Goal: Task Accomplishment & Management: Complete application form

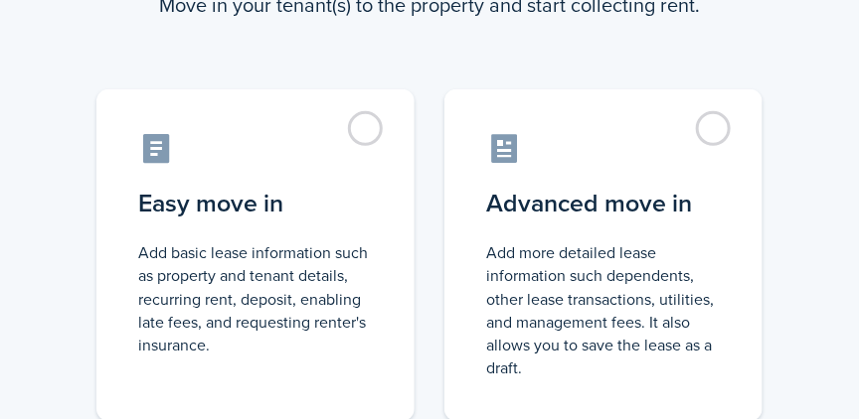
scroll to position [171, 0]
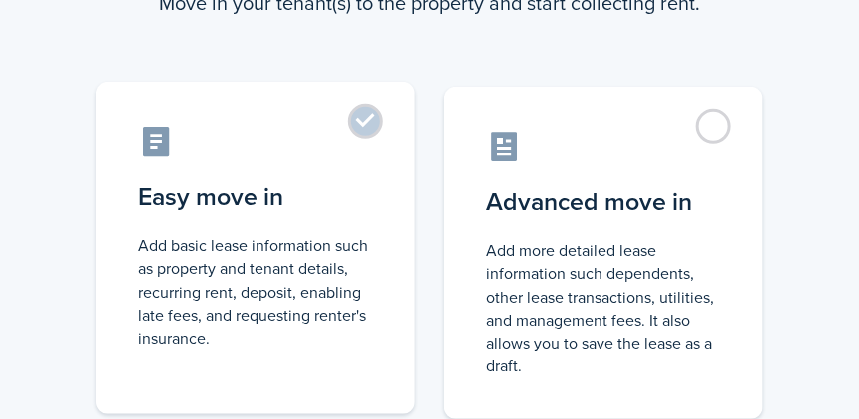
click at [364, 121] on label "Easy move in Add basic lease information such as property and tenant details, r…" at bounding box center [255, 248] width 318 height 332
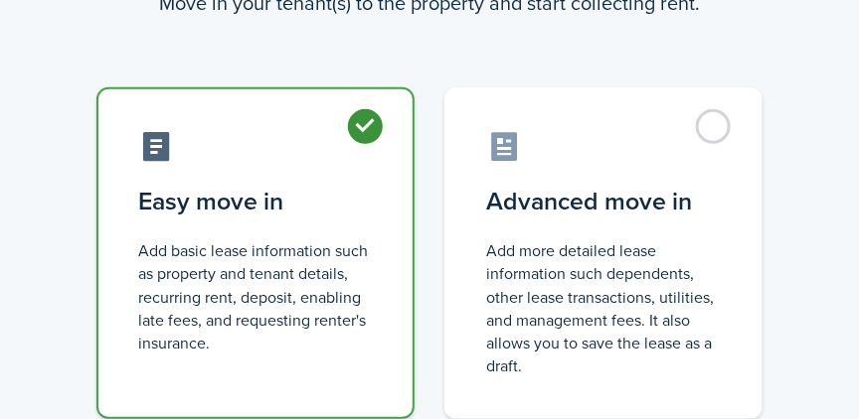
radio input "true"
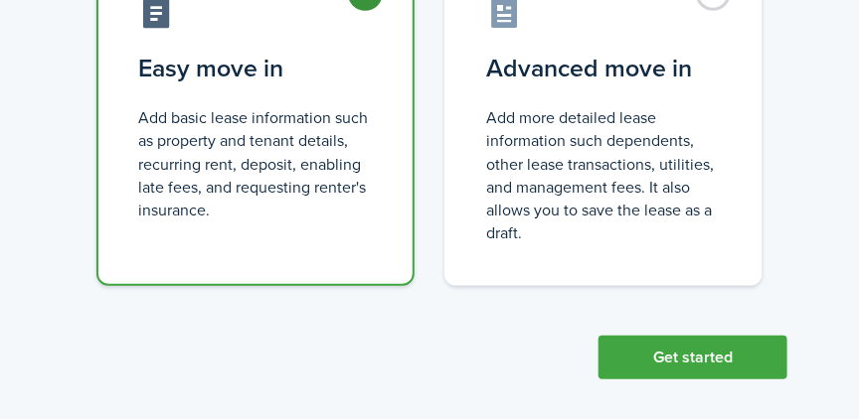
scroll to position [319, 0]
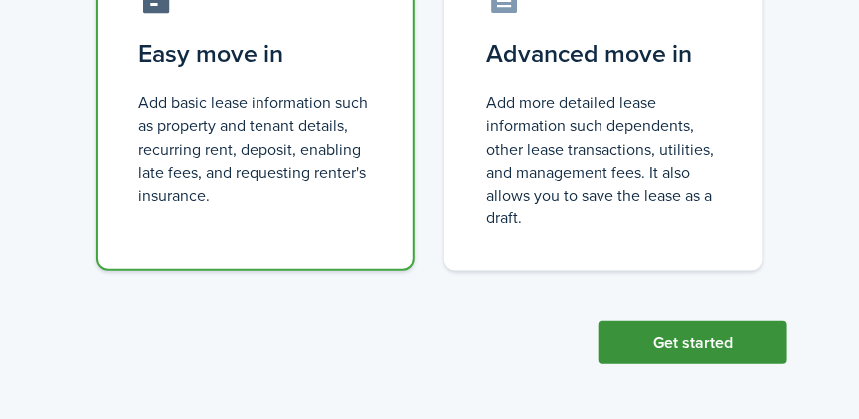
click at [664, 338] on button "Get started" at bounding box center [692, 343] width 189 height 44
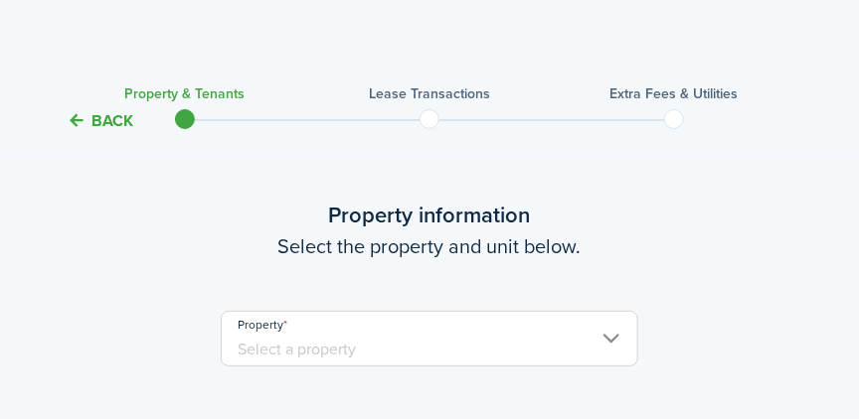
click at [609, 339] on input "Property" at bounding box center [429, 339] width 417 height 56
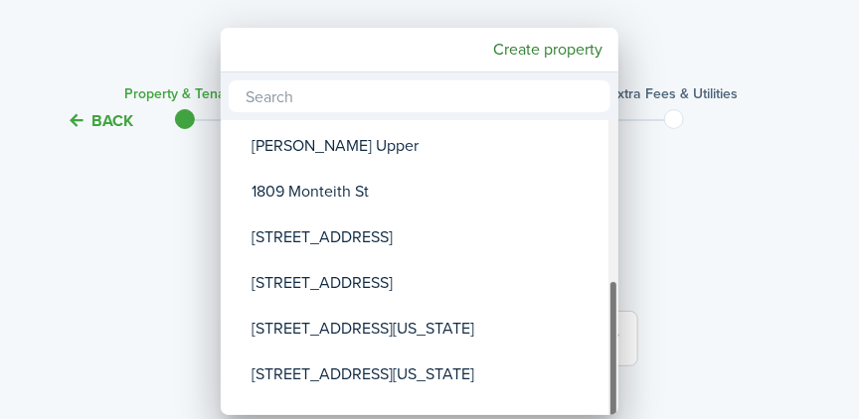
drag, startPoint x: 611, startPoint y: 241, endPoint x: 605, endPoint y: 446, distance: 205.8
click at [605, 418] on html "Create New Dashboard Portfolio pt Properties un Units oc Occupancy Tracker New …" at bounding box center [429, 209] width 859 height 419
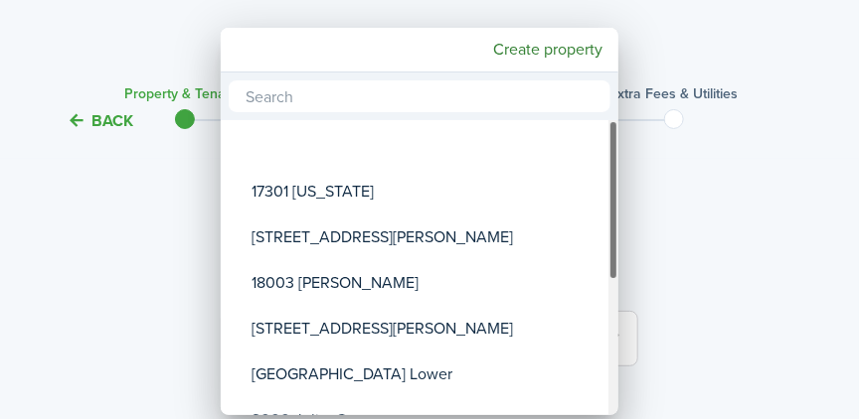
drag, startPoint x: 614, startPoint y: 367, endPoint x: 600, endPoint y: 112, distance: 254.8
click at [600, 112] on div "17301 [US_STATE] [STREET_ADDRESS][GEOGRAPHIC_DATA][PERSON_NAME][PERSON_NAME] [S…" at bounding box center [420, 244] width 398 height 343
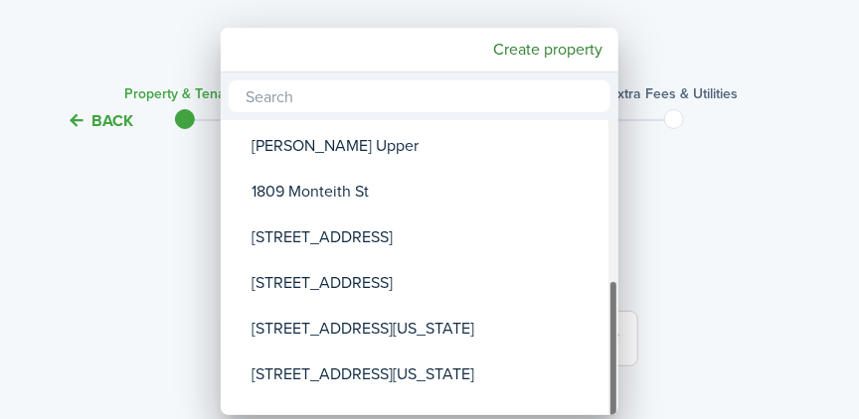
drag, startPoint x: 614, startPoint y: 158, endPoint x: 619, endPoint y: 353, distance: 194.9
click at [618, 353] on div "17301 [US_STATE] [STREET_ADDRESS][GEOGRAPHIC_DATA][PERSON_NAME][PERSON_NAME] [S…" at bounding box center [420, 244] width 398 height 343
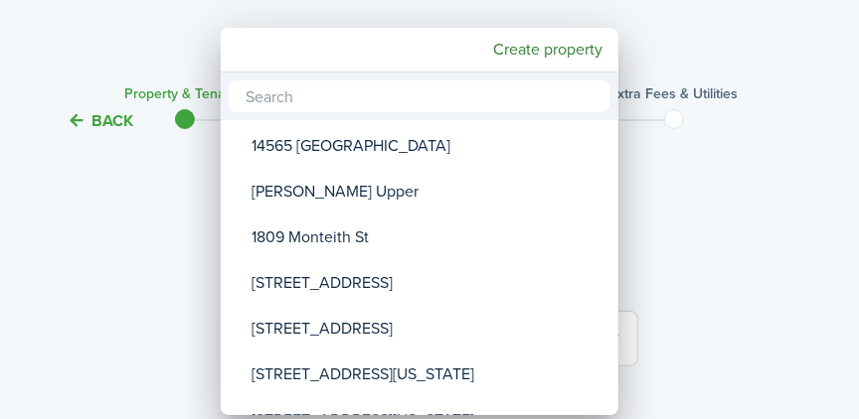
click at [737, 315] on div at bounding box center [429, 209] width 1177 height 737
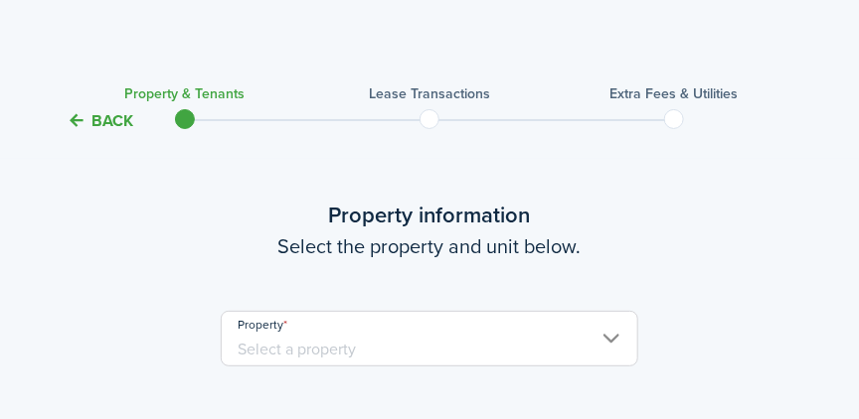
click at [76, 118] on button "Back" at bounding box center [100, 120] width 67 height 21
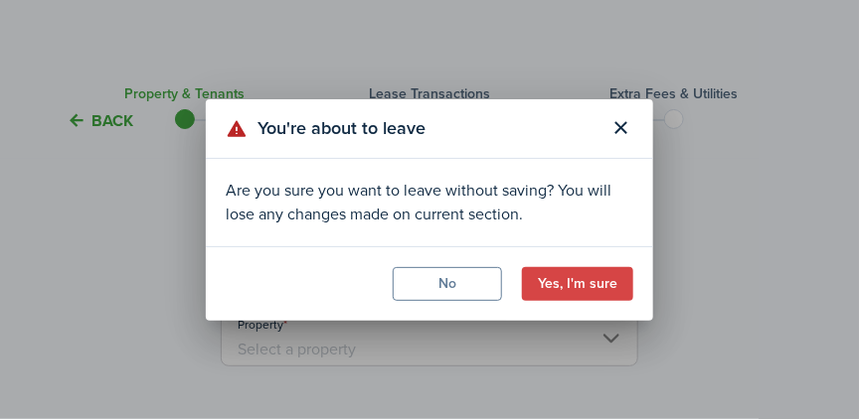
scroll to position [185, 0]
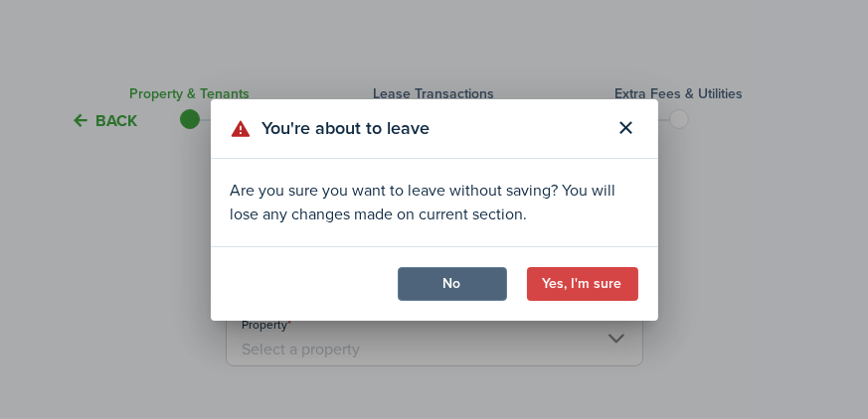
click at [482, 278] on button "No" at bounding box center [452, 284] width 109 height 34
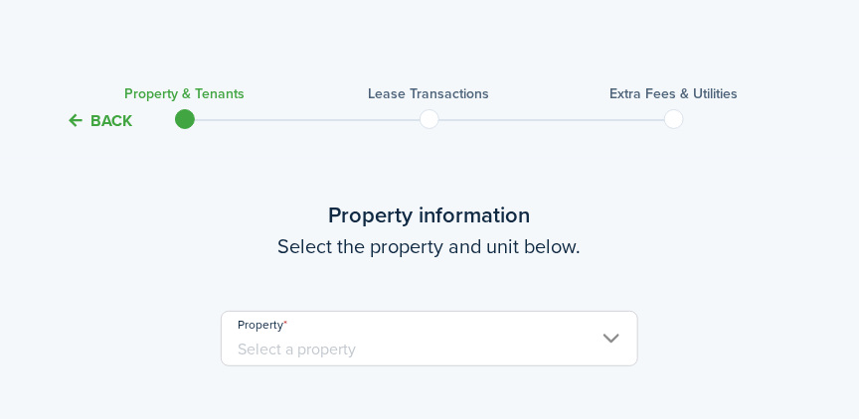
scroll to position [399, 0]
click at [609, 342] on input "Property" at bounding box center [429, 339] width 417 height 56
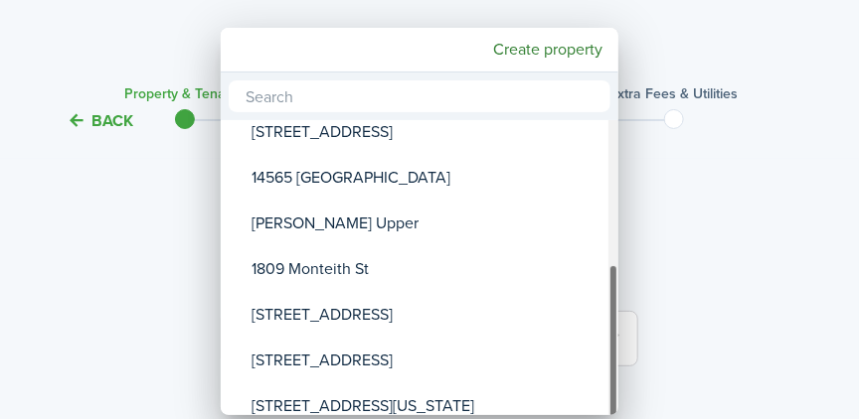
drag, startPoint x: 611, startPoint y: 199, endPoint x: 610, endPoint y: 344, distance: 145.1
click at [610, 344] on div "Property" at bounding box center [613, 344] width 10 height 160
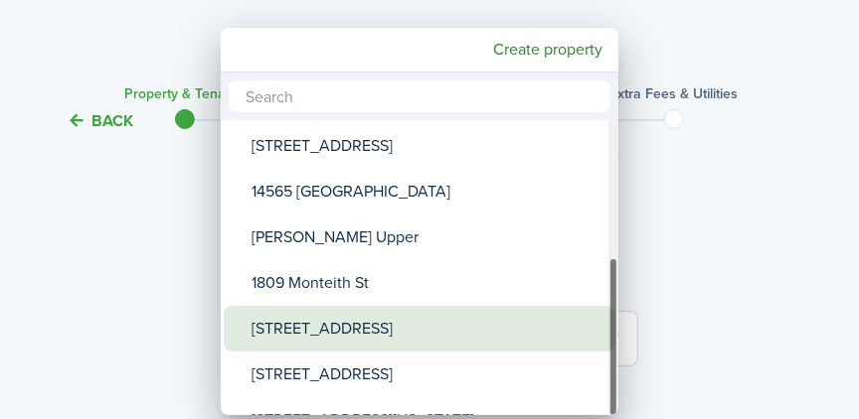
click at [376, 334] on div "[STREET_ADDRESS]" at bounding box center [427, 329] width 352 height 46
type input "[STREET_ADDRESS]"
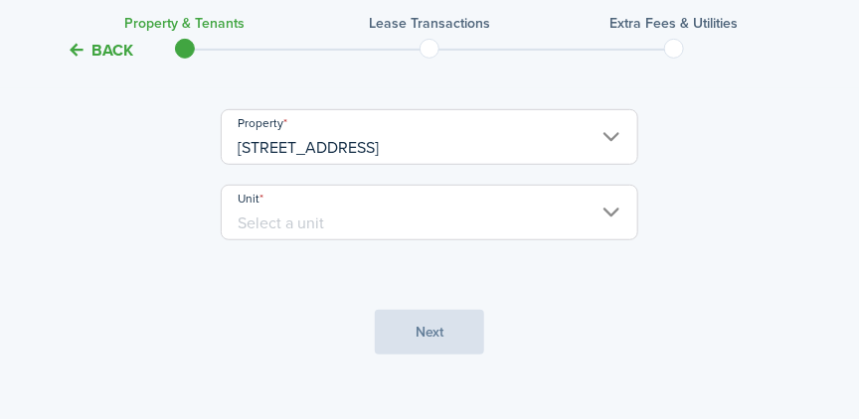
scroll to position [206, 0]
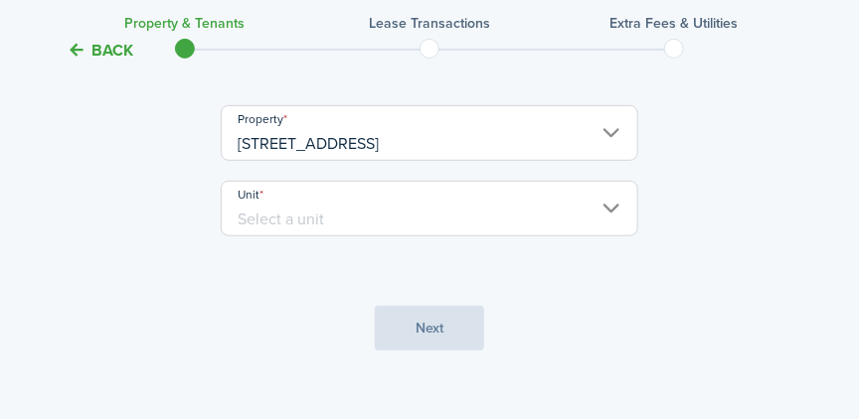
click at [612, 208] on input "Unit" at bounding box center [429, 209] width 417 height 56
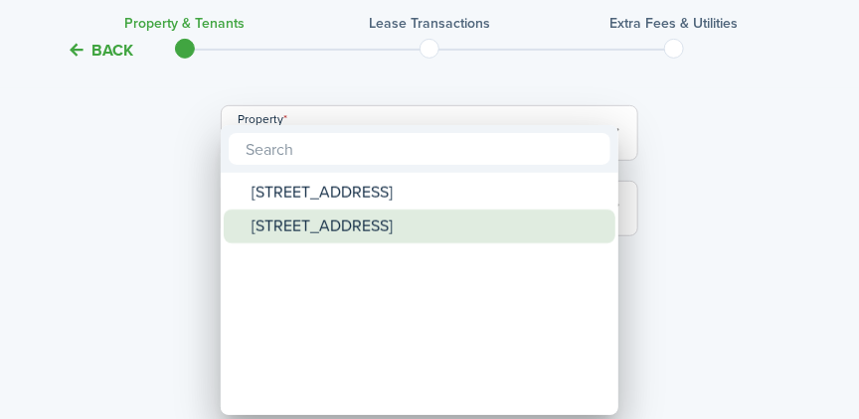
click at [353, 231] on div "[STREET_ADDRESS]" at bounding box center [427, 227] width 352 height 34
type input "[STREET_ADDRESS]"
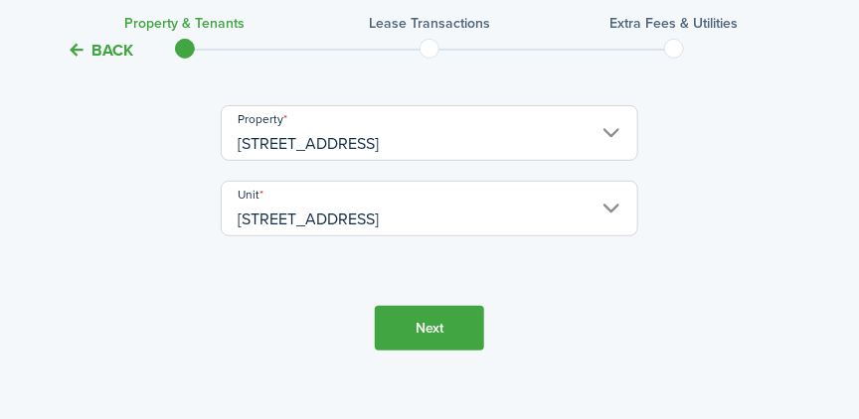
click at [414, 326] on button "Next" at bounding box center [429, 328] width 109 height 45
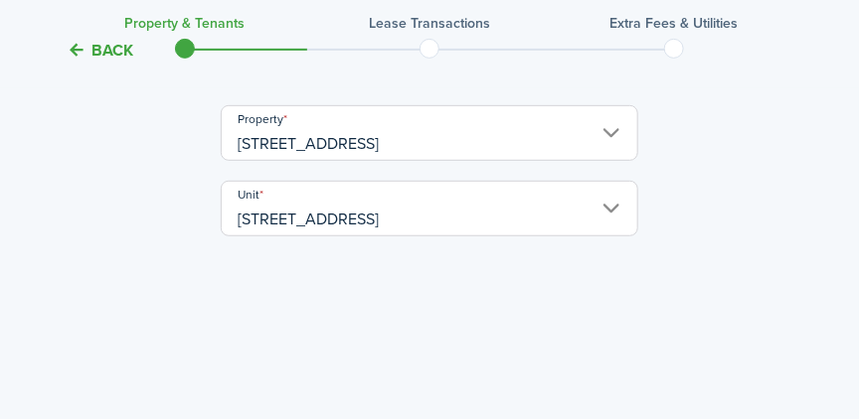
scroll to position [518, 0]
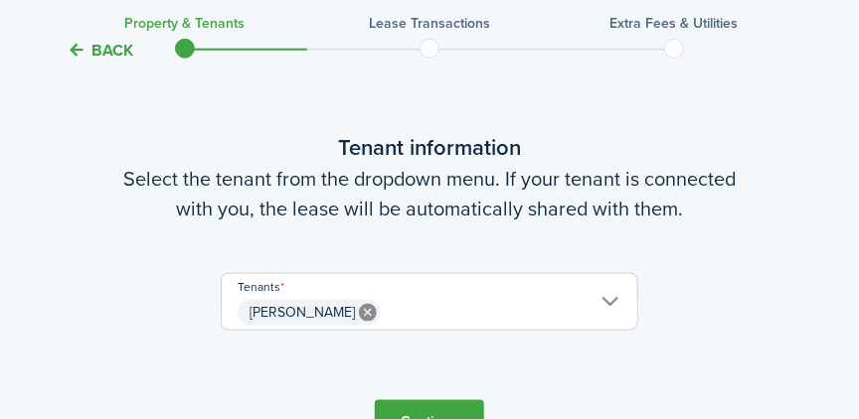
drag, startPoint x: 746, startPoint y: 183, endPoint x: 827, endPoint y: 172, distance: 81.2
click at [827, 172] on wizard-step-header-description "Select the tenant from the dropdown menu. If your tenant is connected with you,…" at bounding box center [429, 194] width 835 height 60
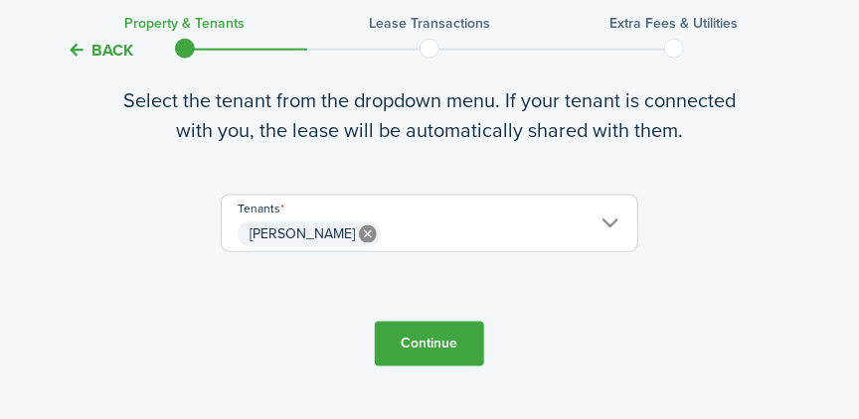
scroll to position [627, 0]
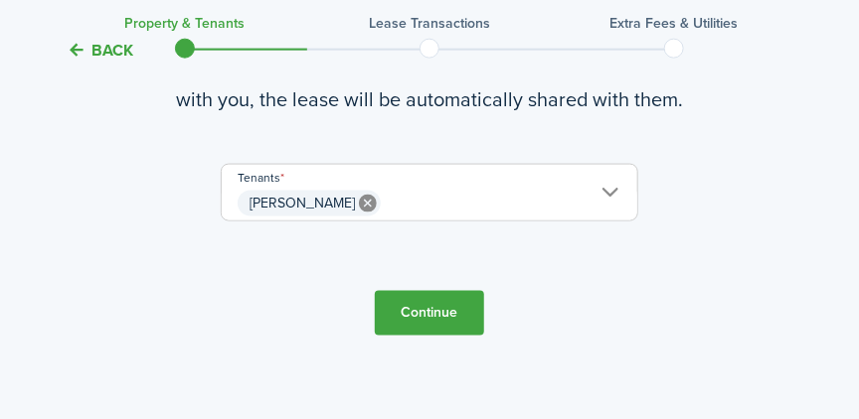
click at [605, 193] on span "[PERSON_NAME]" at bounding box center [429, 204] width 415 height 34
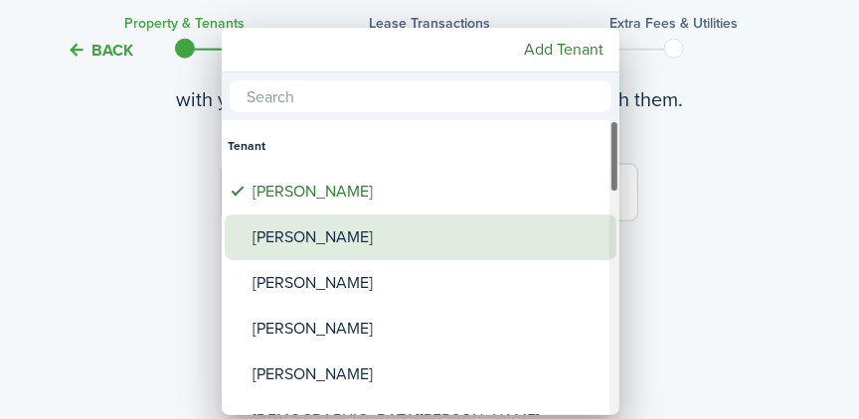
click at [240, 238] on span "Tenants" at bounding box center [239, 238] width 28 height 28
type input "[PERSON_NAME], [PERSON_NAME]"
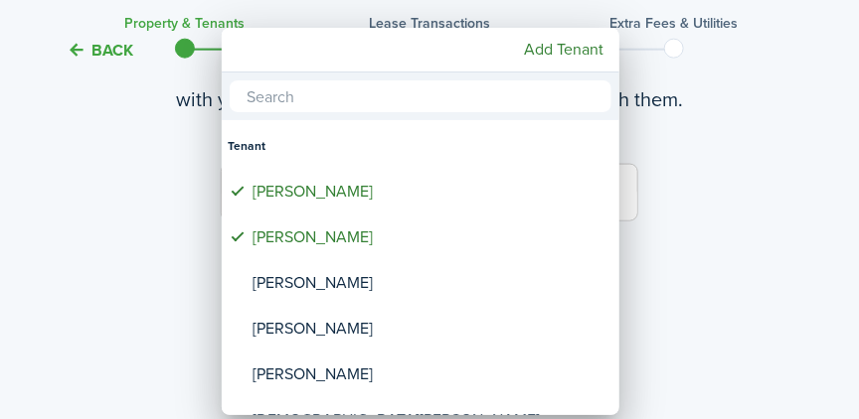
click at [711, 187] on div at bounding box center [429, 209] width 1177 height 737
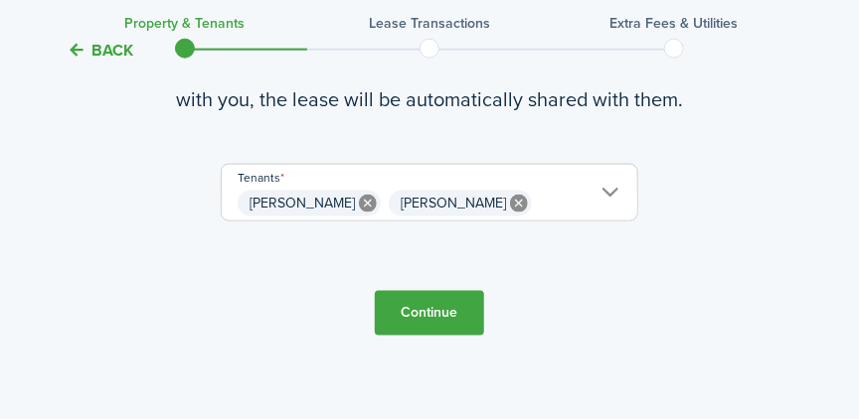
click at [433, 310] on button "Continue" at bounding box center [429, 313] width 109 height 45
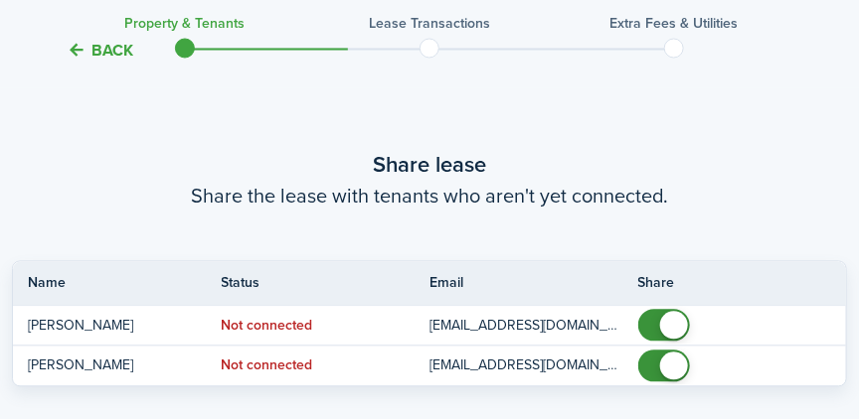
scroll to position [937, 0]
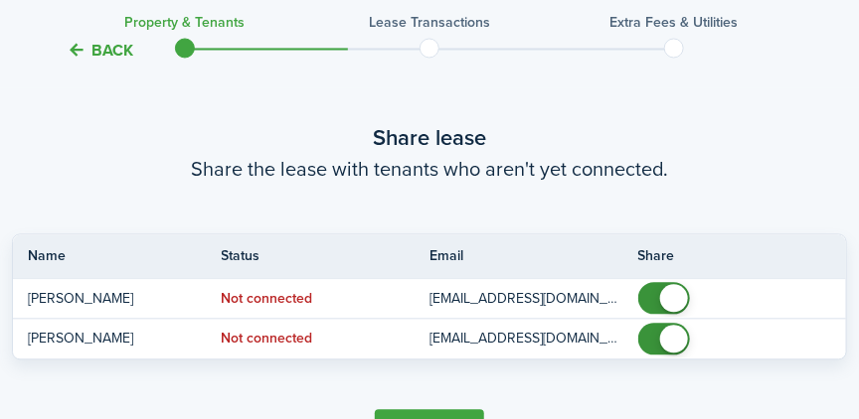
click at [433, 310] on td "[EMAIL_ADDRESS][DOMAIN_NAME]" at bounding box center [533, 299] width 209 height 27
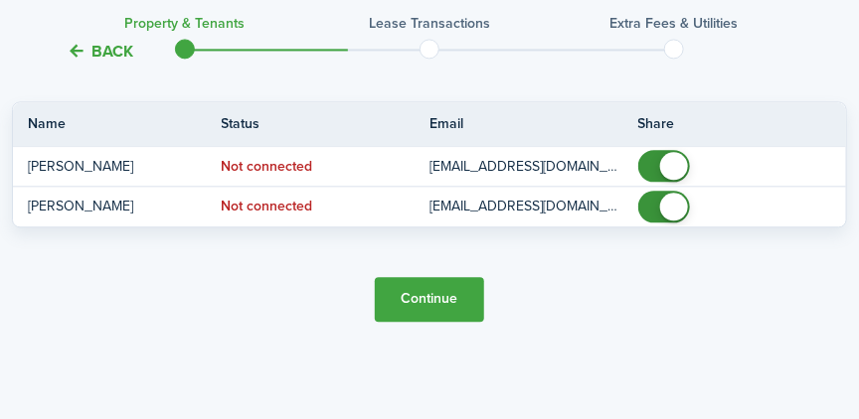
click at [416, 310] on button "Continue" at bounding box center [429, 299] width 109 height 45
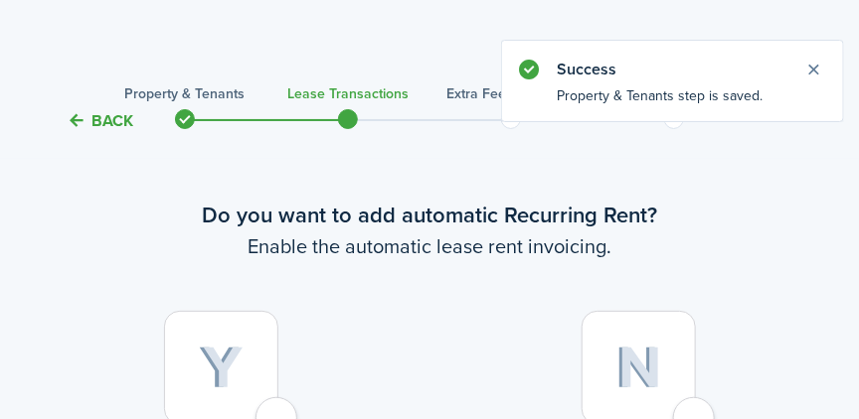
click at [275, 405] on div at bounding box center [221, 368] width 114 height 114
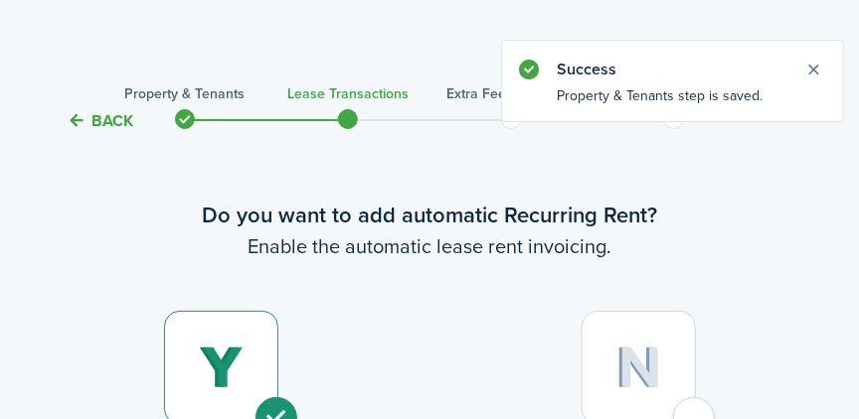
radio input "true"
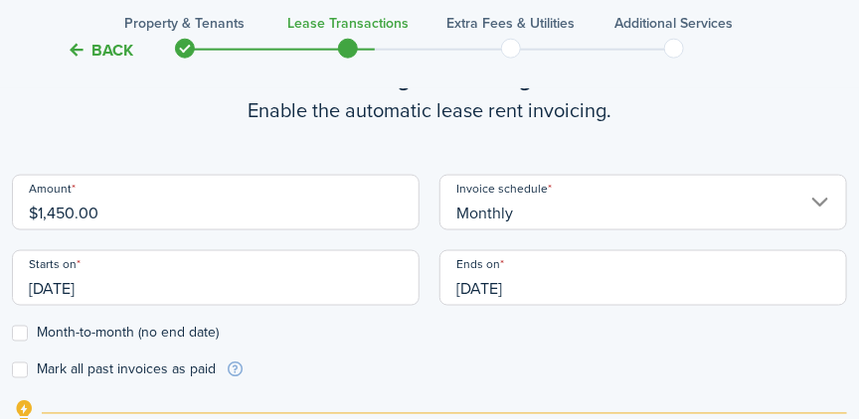
scroll to position [605, 0]
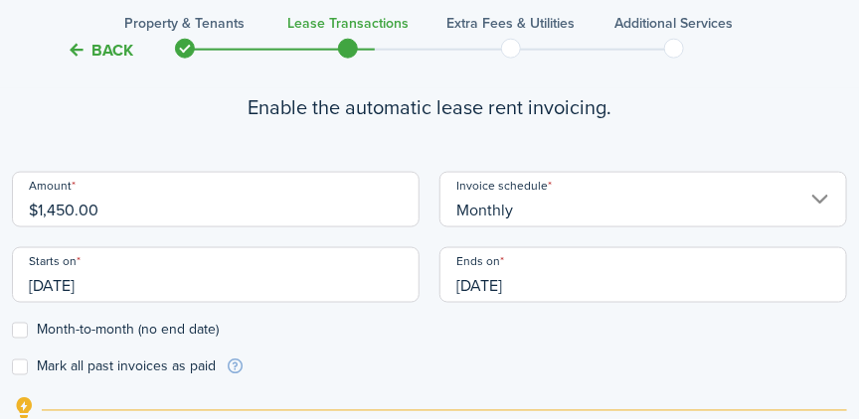
click at [134, 288] on input "[DATE]" at bounding box center [215, 275] width 407 height 56
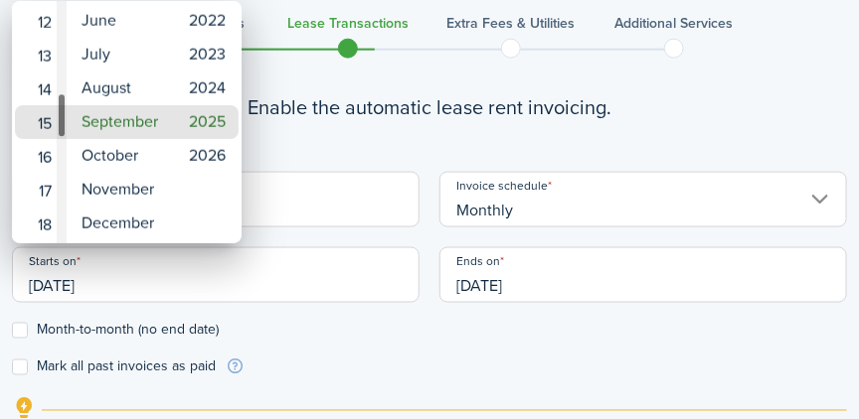
drag, startPoint x: 59, startPoint y: 144, endPoint x: 64, endPoint y: 101, distance: 43.0
click at [64, 101] on div "Day" at bounding box center [62, 115] width 10 height 46
type input "[DATE]"
click at [51, 121] on mbsc-wheel-item "15" at bounding box center [39, 122] width 49 height 34
click at [694, 81] on div at bounding box center [429, 209] width 1177 height 737
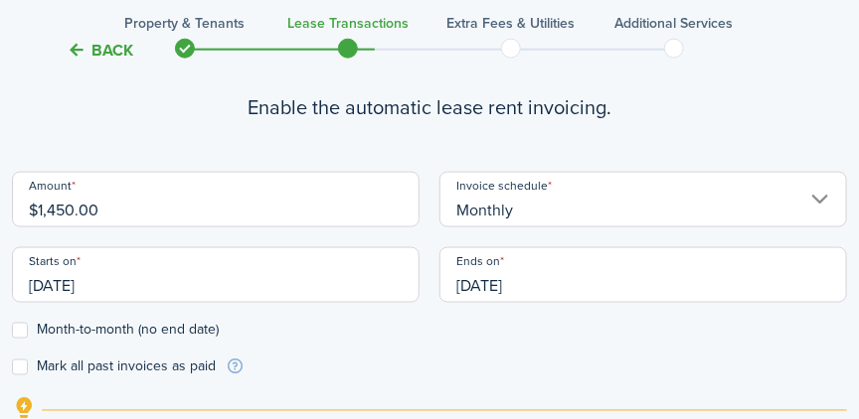
click at [547, 286] on input "[DATE]" at bounding box center [642, 275] width 407 height 56
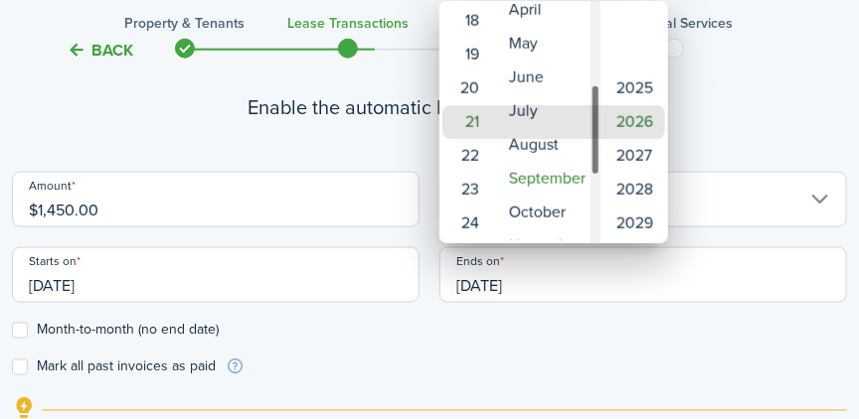
drag, startPoint x: 597, startPoint y: 137, endPoint x: 597, endPoint y: 111, distance: 25.8
click at [597, 111] on div "Month" at bounding box center [595, 129] width 10 height 92
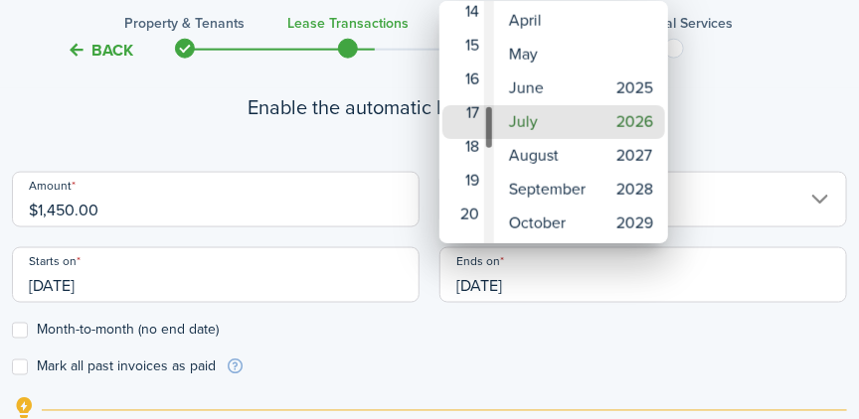
drag, startPoint x: 486, startPoint y: 140, endPoint x: 486, endPoint y: 116, distance: 23.9
click at [486, 116] on div "Day" at bounding box center [489, 126] width 10 height 45
click at [471, 26] on mbsc-wheel-item "14" at bounding box center [466, 21] width 49 height 34
type input "[DATE]"
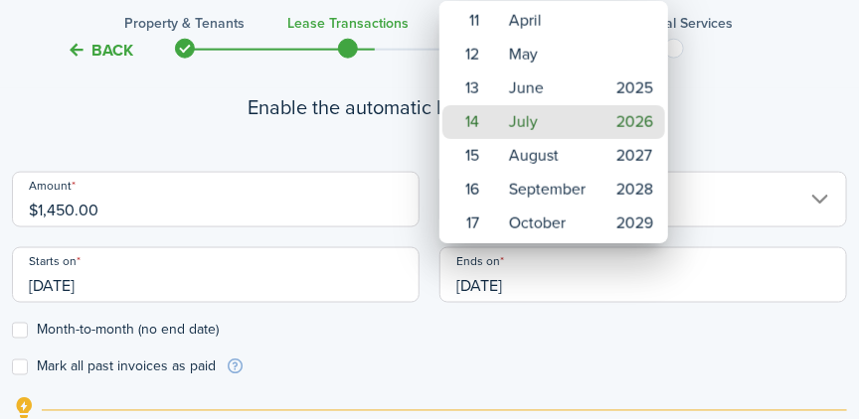
click at [19, 336] on div at bounding box center [429, 209] width 1177 height 737
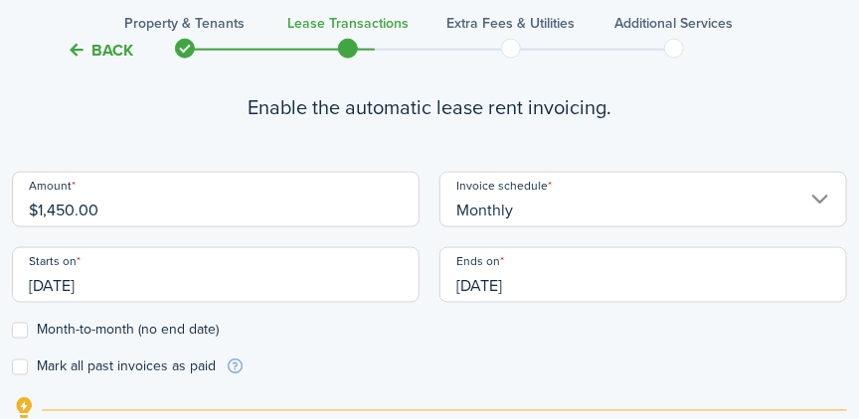
click at [19, 335] on label "Month-to-month (no end date)" at bounding box center [115, 331] width 207 height 16
click at [12, 332] on input "Month-to-month (no end date)" at bounding box center [11, 331] width 1 height 1
checkbox input "true"
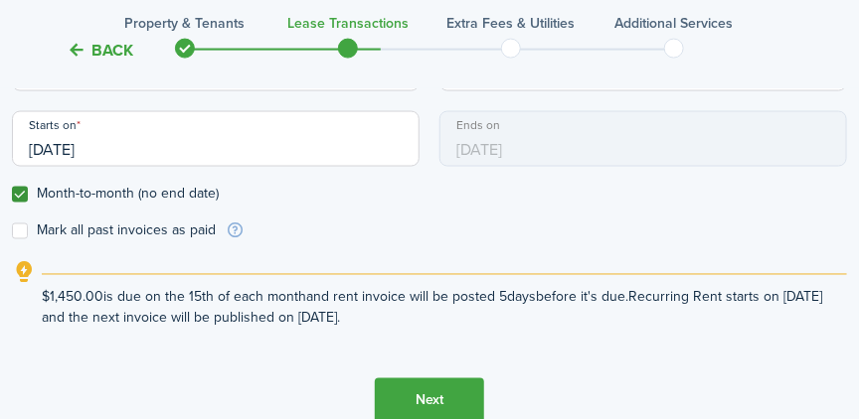
scroll to position [748, 0]
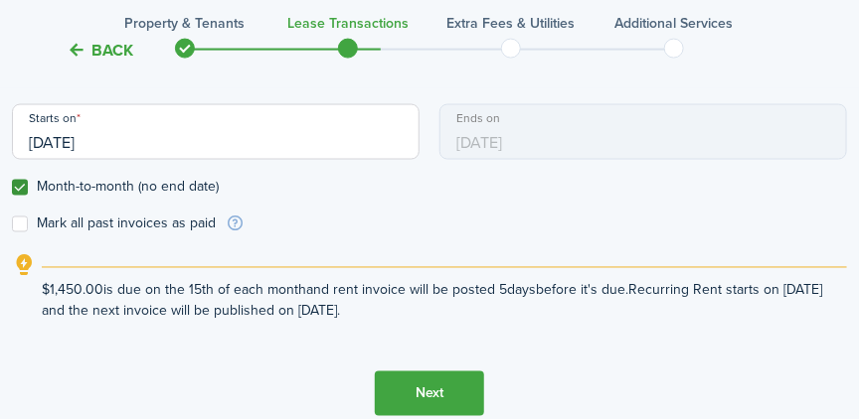
click at [17, 223] on label "Mark all past invoices as paid" at bounding box center [114, 225] width 204 height 16
click at [12, 225] on input "Mark all past invoices as paid" at bounding box center [11, 225] width 1 height 1
checkbox input "true"
click at [431, 392] on button "Next" at bounding box center [429, 394] width 109 height 45
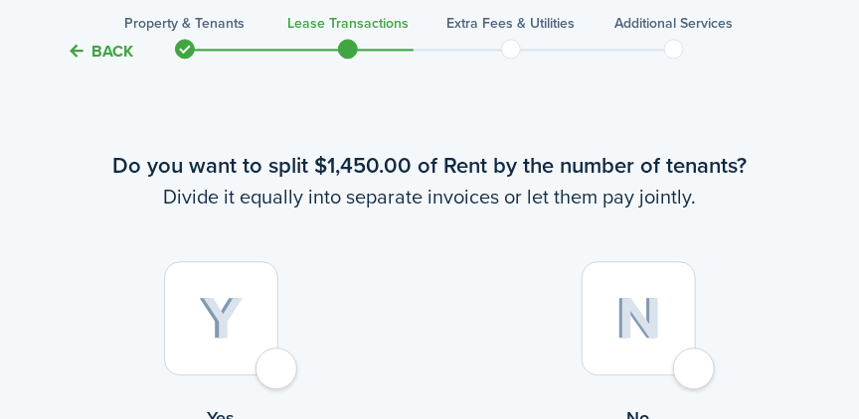
scroll to position [1126, 0]
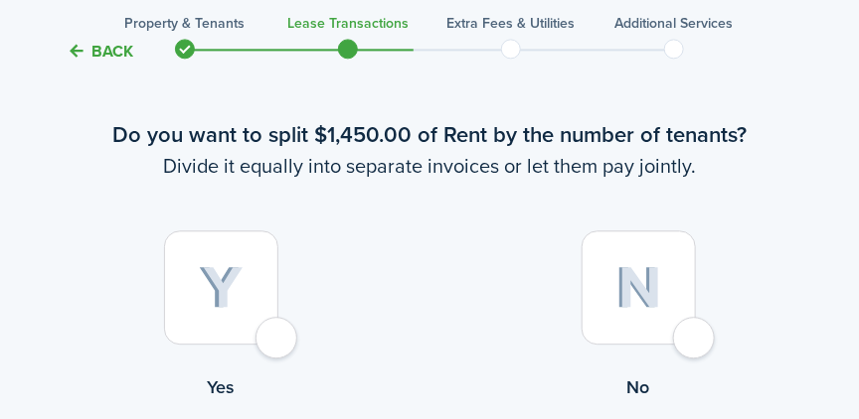
click at [696, 343] on div at bounding box center [638, 288] width 114 height 114
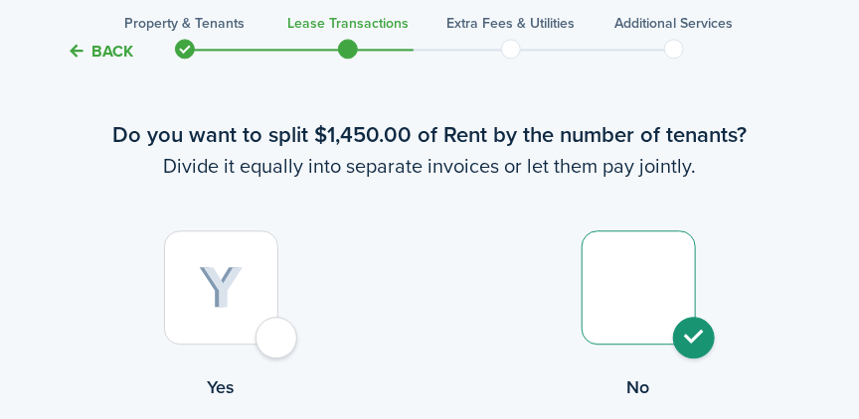
radio input "true"
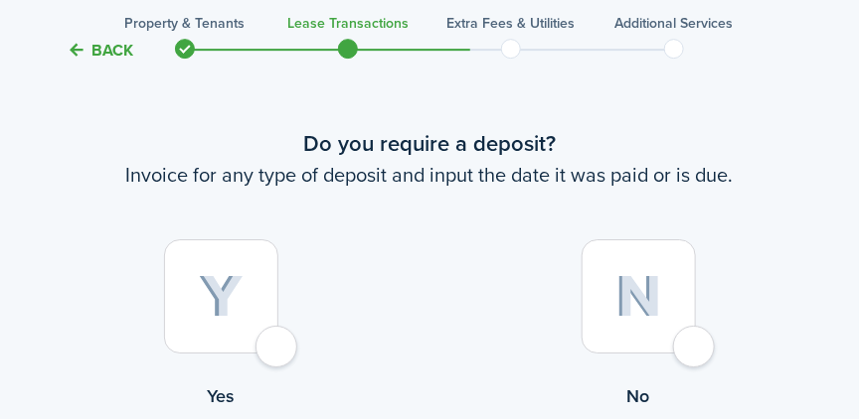
scroll to position [1592, 0]
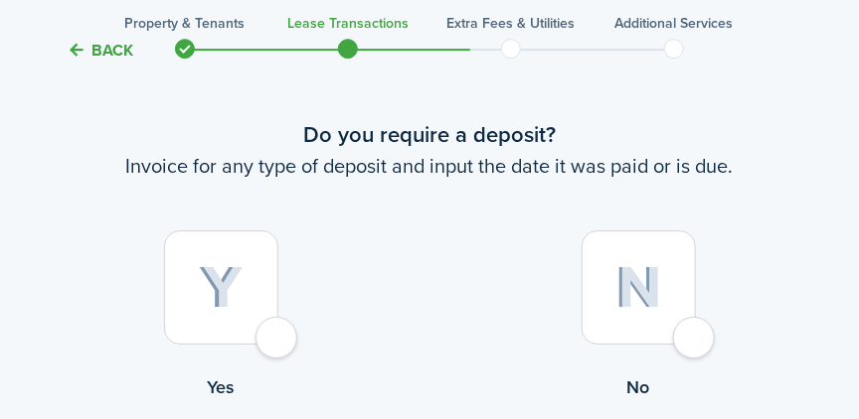
click at [278, 343] on div at bounding box center [221, 288] width 114 height 114
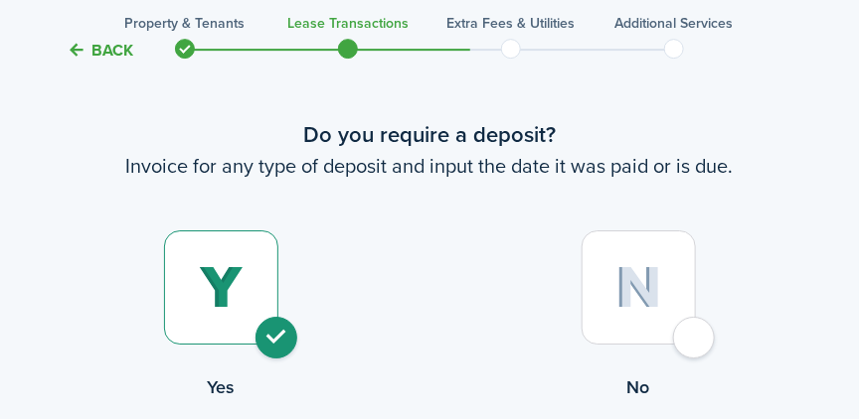
radio input "true"
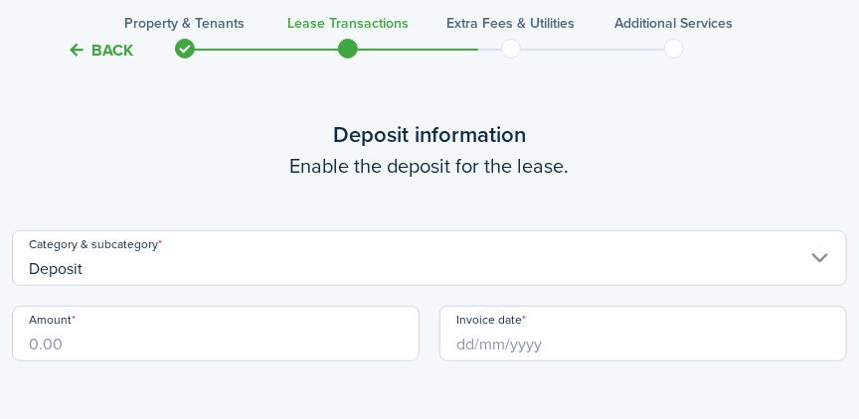
click at [231, 339] on input "Amount" at bounding box center [215, 334] width 407 height 56
click at [537, 337] on input "Invoice date" at bounding box center [642, 334] width 407 height 56
type input "$2,175.00"
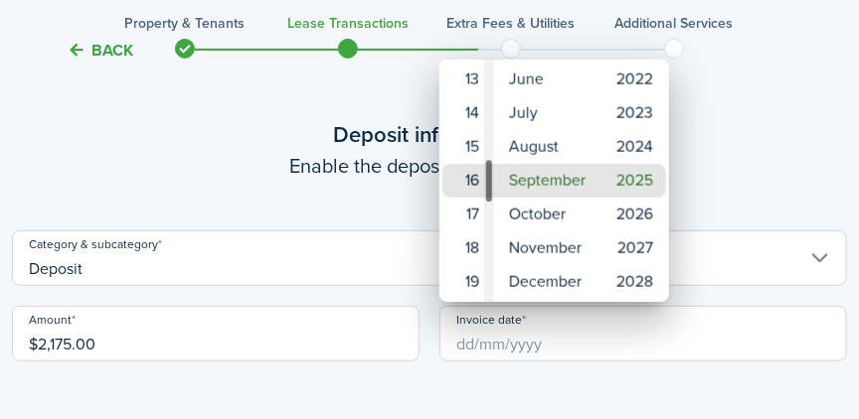
drag, startPoint x: 489, startPoint y: 204, endPoint x: 488, endPoint y: 172, distance: 31.8
click at [488, 172] on div "Day" at bounding box center [489, 181] width 10 height 46
click at [471, 150] on mbsc-wheel-item "15" at bounding box center [466, 147] width 49 height 34
type input "[DATE]"
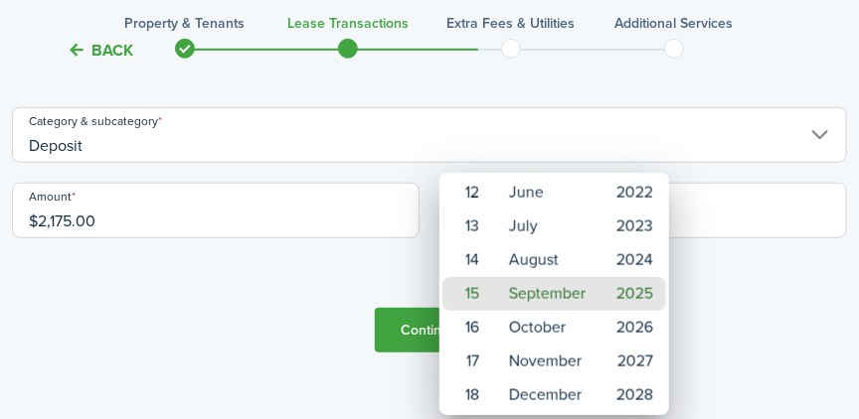
scroll to position [2209, 0]
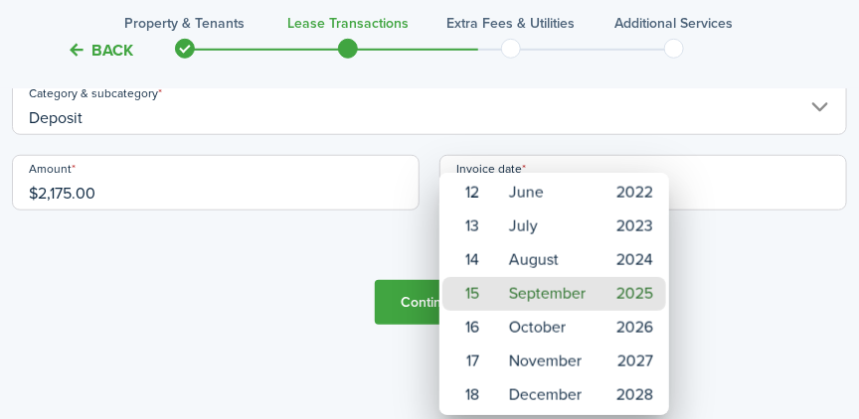
click at [399, 313] on div at bounding box center [429, 209] width 1177 height 737
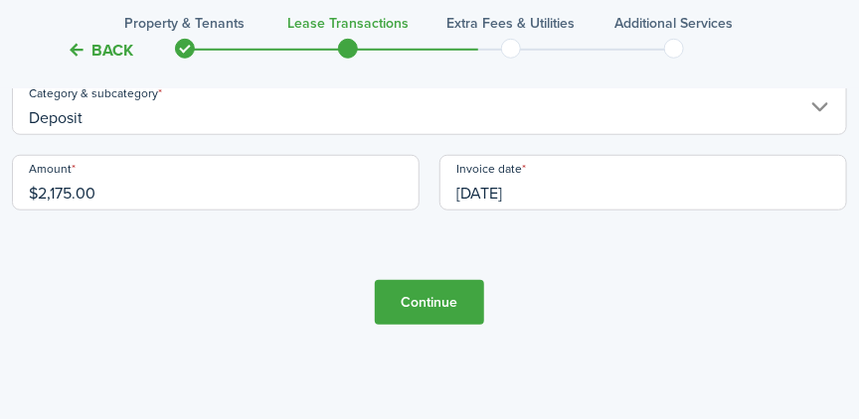
click at [411, 309] on button "Continue" at bounding box center [429, 302] width 109 height 45
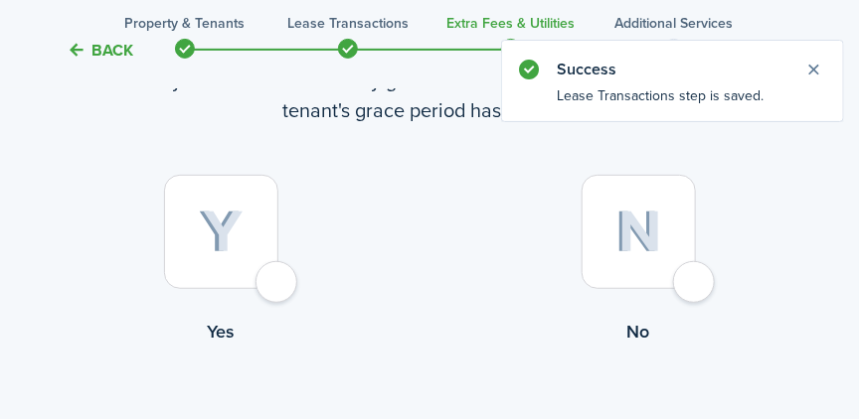
scroll to position [174, 0]
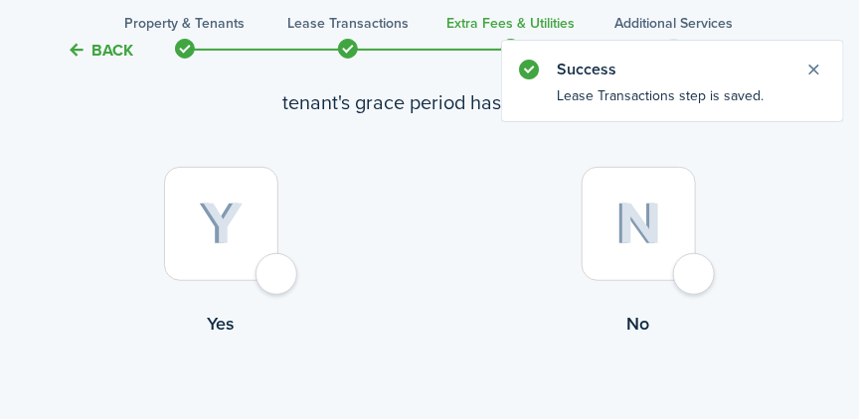
click at [271, 281] on div at bounding box center [221, 224] width 114 height 114
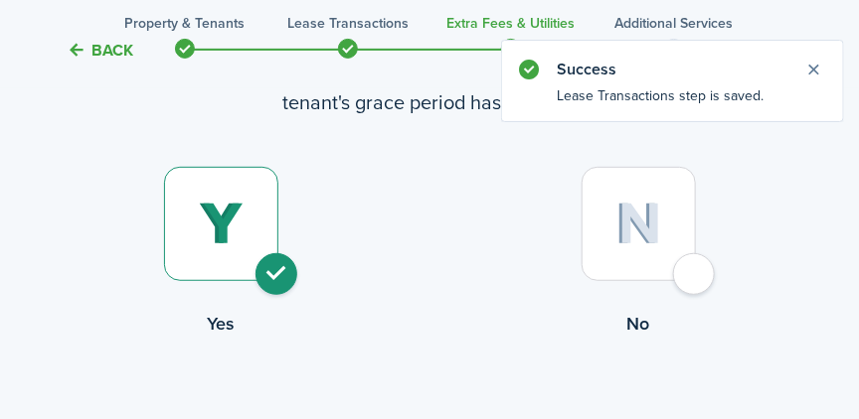
radio input "true"
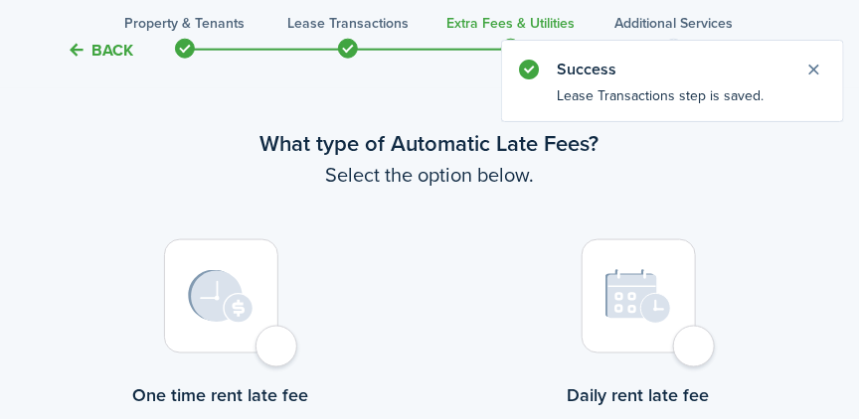
scroll to position [576, 0]
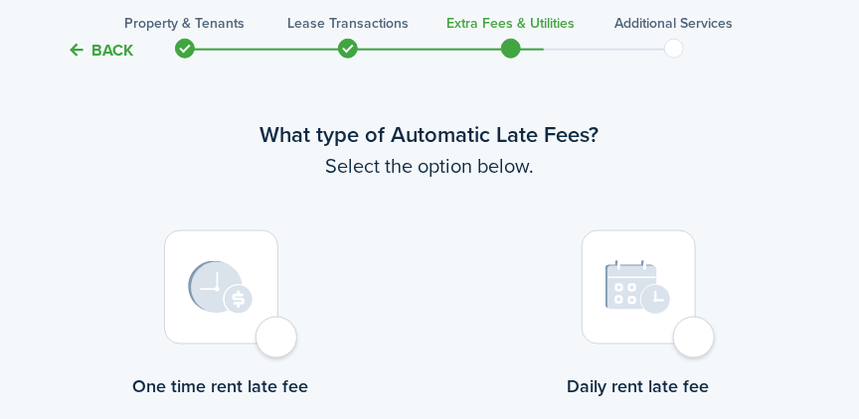
click at [278, 338] on div at bounding box center [221, 288] width 114 height 114
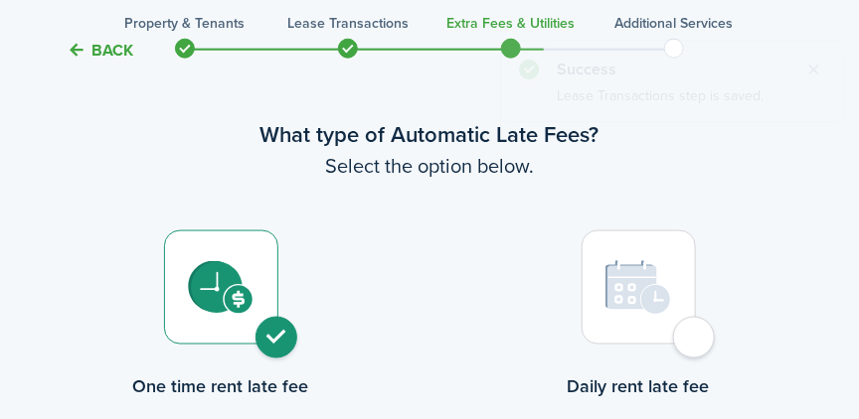
radio input "true"
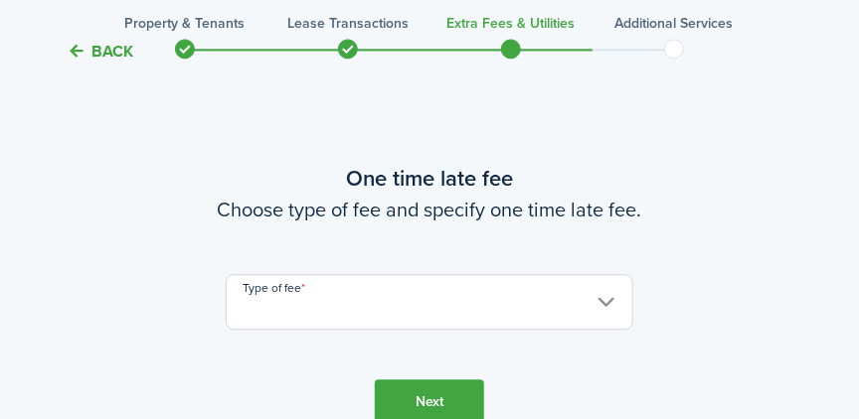
scroll to position [1118, 0]
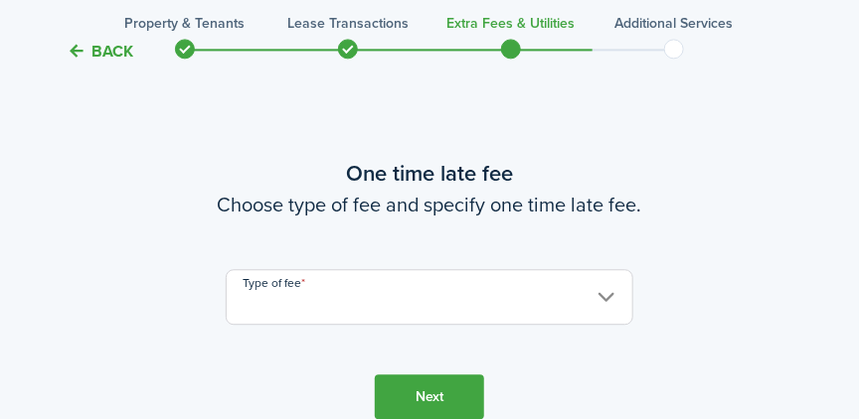
click at [331, 299] on input "Type of fee" at bounding box center [429, 297] width 407 height 56
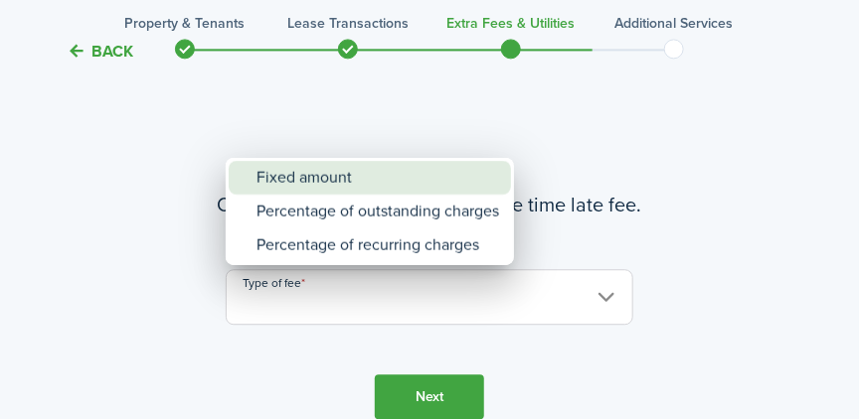
click at [348, 180] on div "Fixed amount" at bounding box center [377, 178] width 243 height 34
type input "Fixed amount"
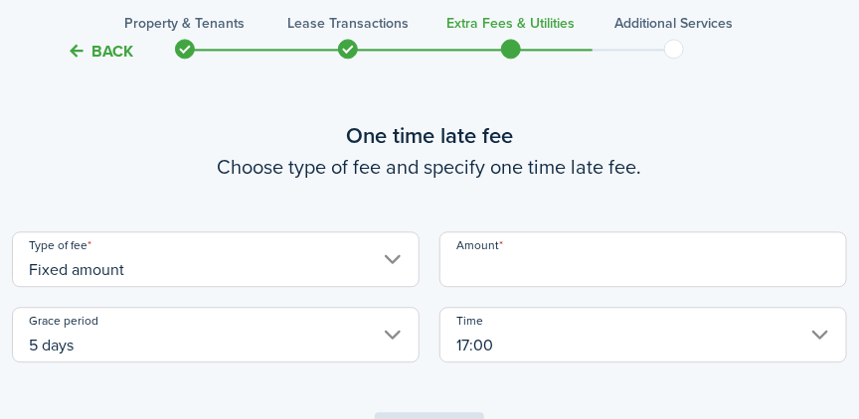
click at [514, 265] on input "Amount" at bounding box center [642, 260] width 407 height 56
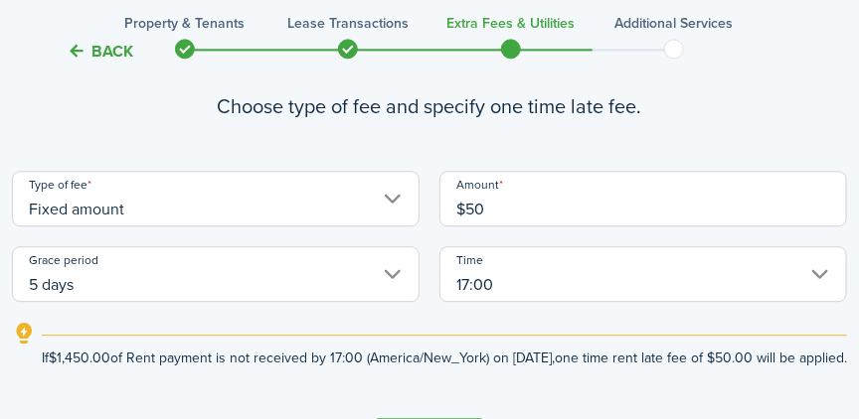
scroll to position [1186, 0]
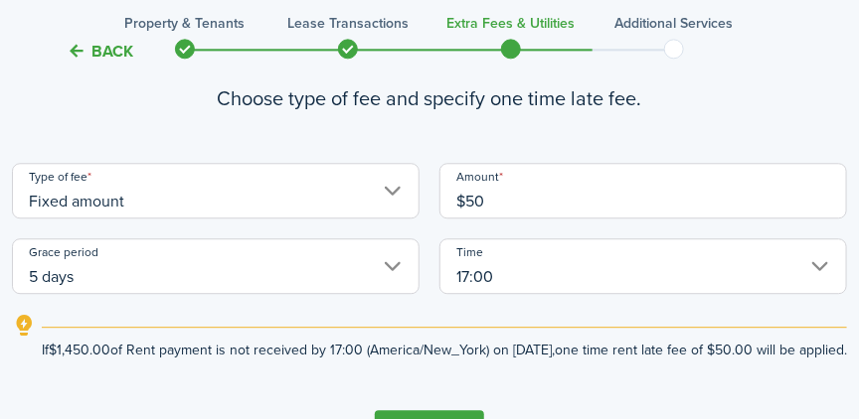
click at [512, 203] on input "$50" at bounding box center [642, 191] width 407 height 56
type input "$100.00"
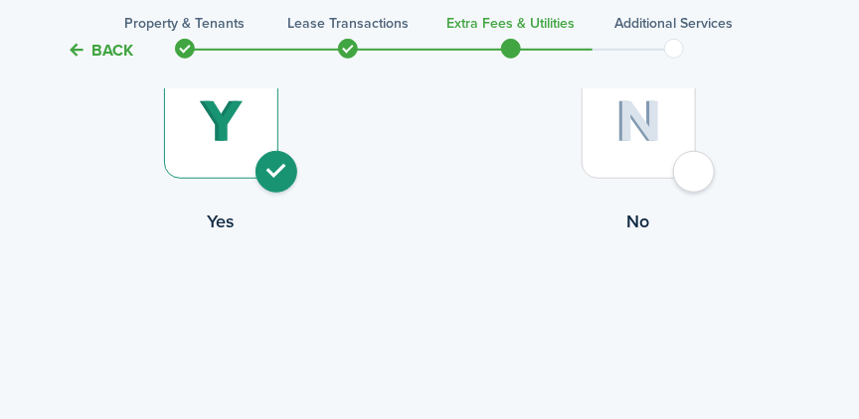
scroll to position [272, 0]
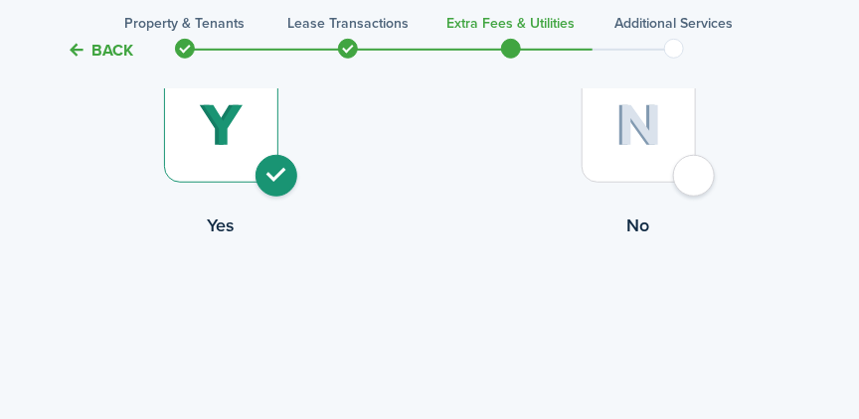
click at [110, 55] on button "Back" at bounding box center [100, 50] width 67 height 21
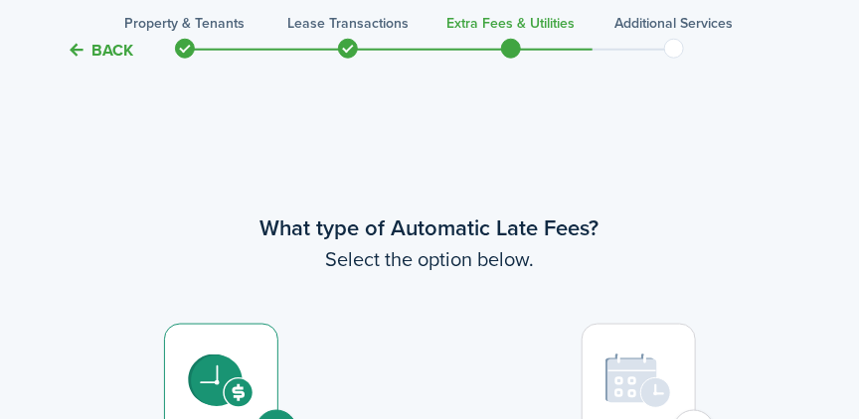
click at [110, 55] on button "Back" at bounding box center [100, 50] width 67 height 21
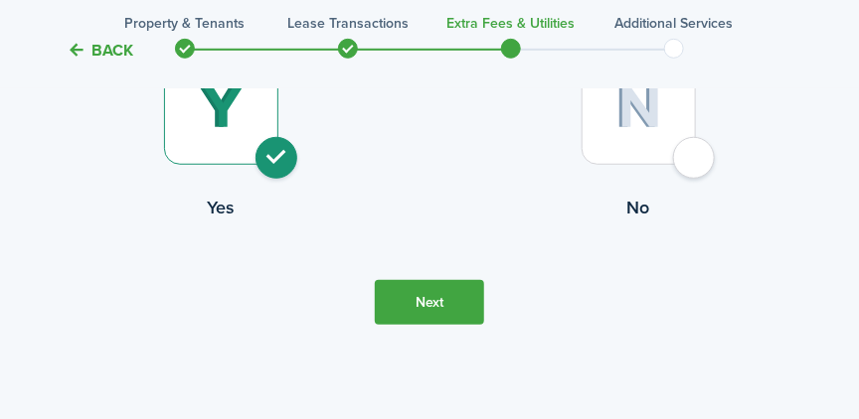
scroll to position [0, 0]
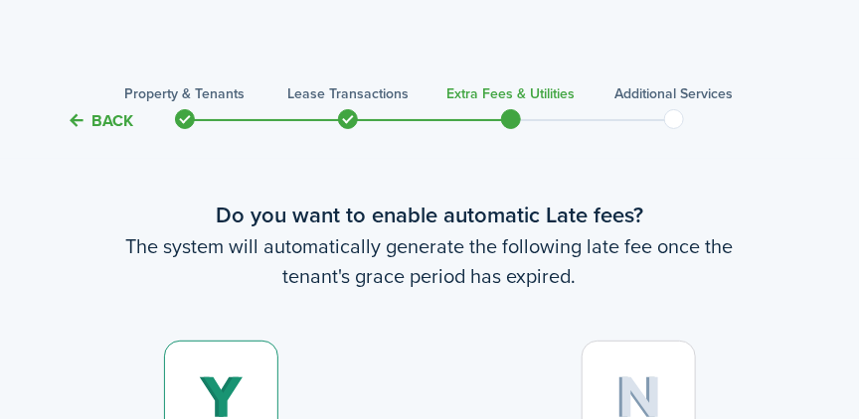
click at [100, 124] on button "Back" at bounding box center [100, 120] width 67 height 21
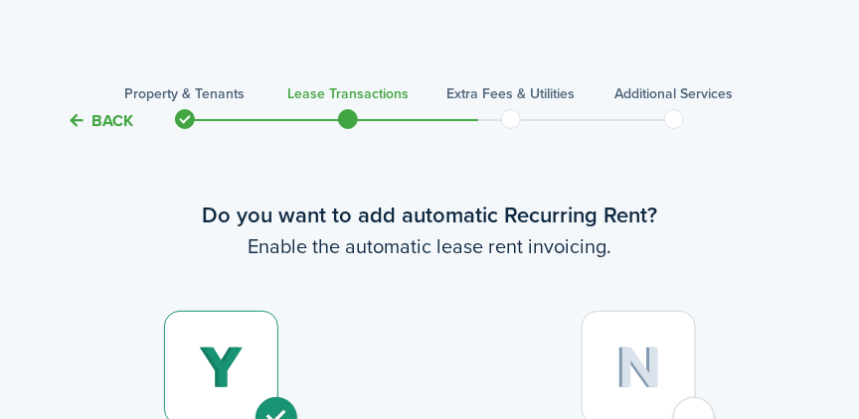
scroll to position [2058, 0]
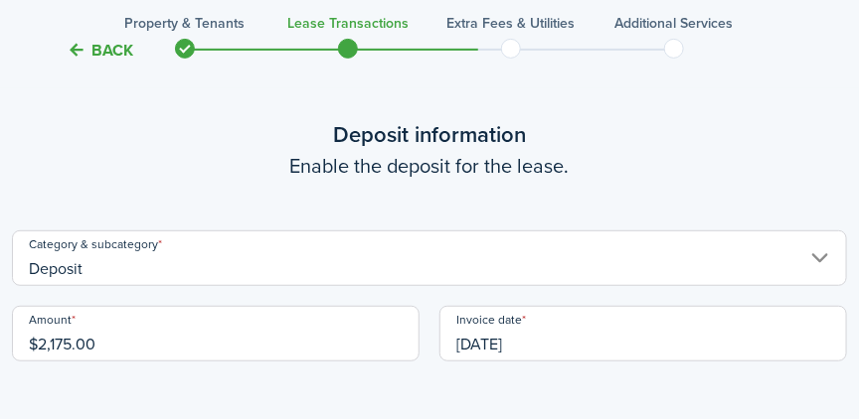
click at [104, 50] on button "Back" at bounding box center [100, 50] width 67 height 21
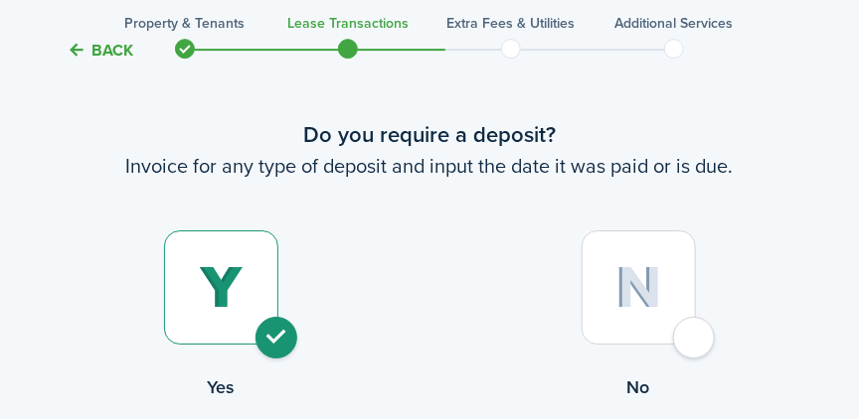
click at [104, 50] on button "Back" at bounding box center [100, 50] width 67 height 21
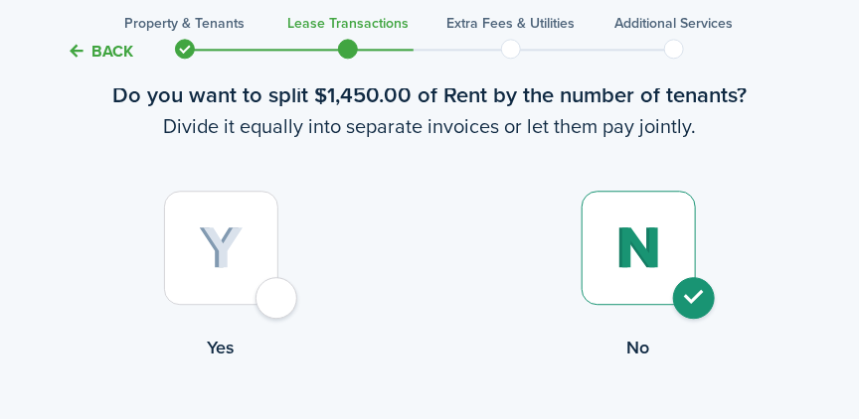
scroll to position [1126, 0]
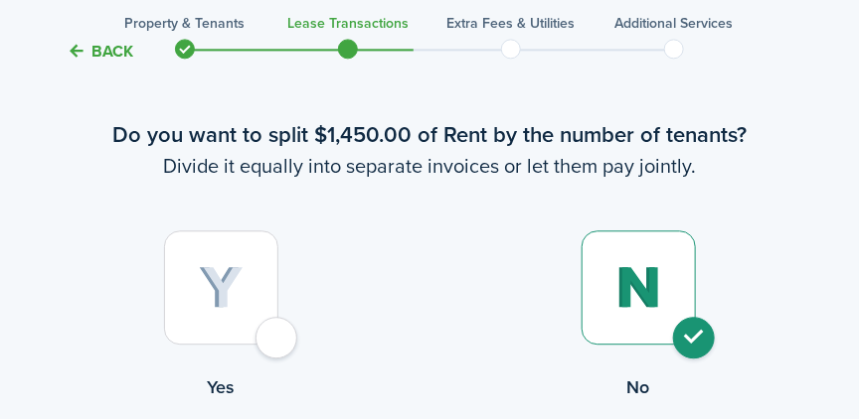
click at [104, 50] on button "Back" at bounding box center [100, 50] width 67 height 21
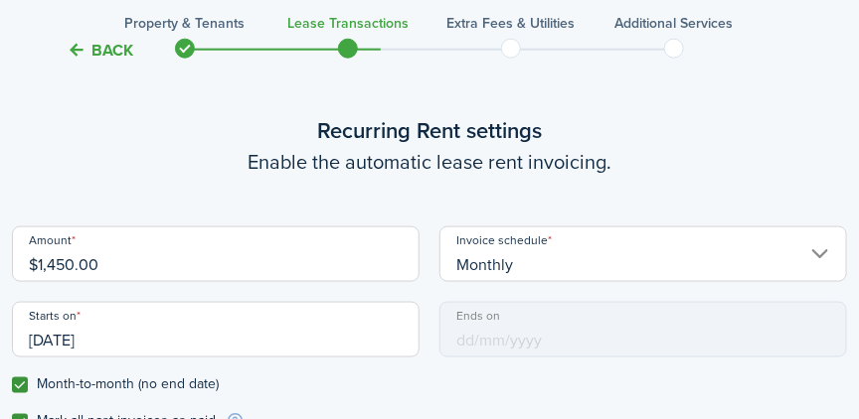
scroll to position [546, 0]
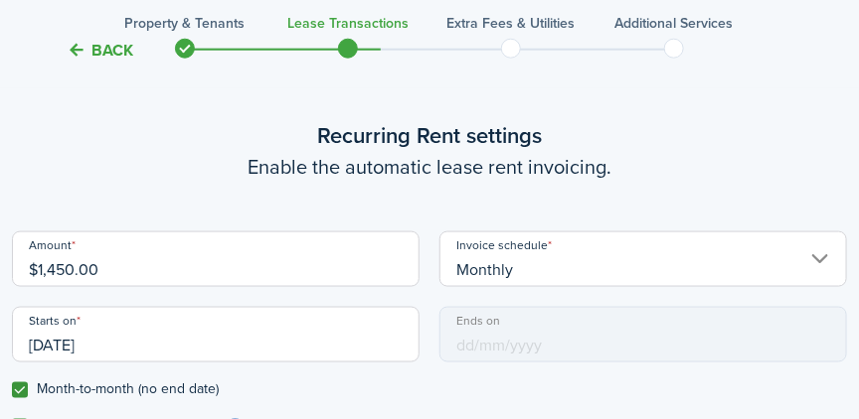
click at [143, 269] on input "$1,450.00" at bounding box center [215, 260] width 407 height 56
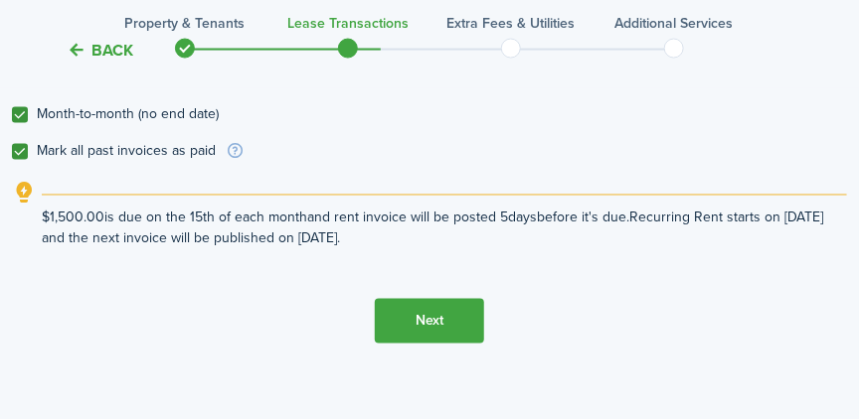
scroll to position [840, 0]
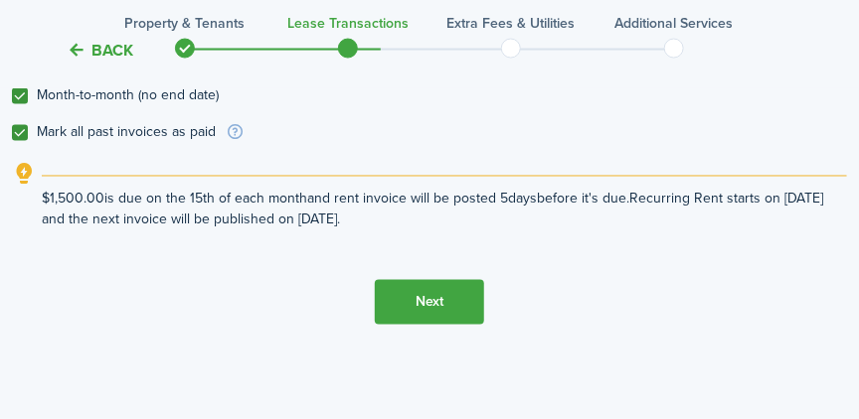
type input "$1,500.00"
click at [433, 310] on button "Next" at bounding box center [429, 302] width 109 height 45
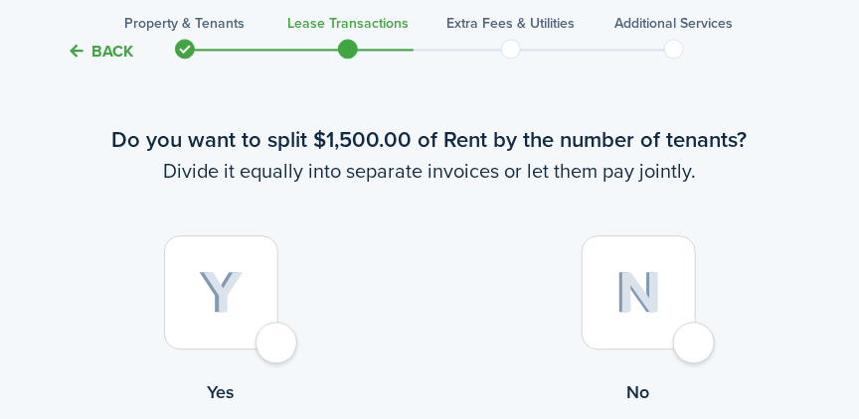
scroll to position [1126, 0]
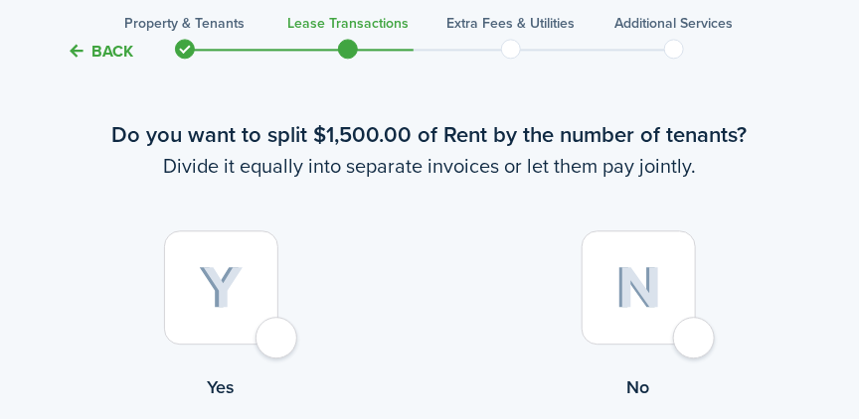
click at [690, 345] on div at bounding box center [638, 288] width 114 height 114
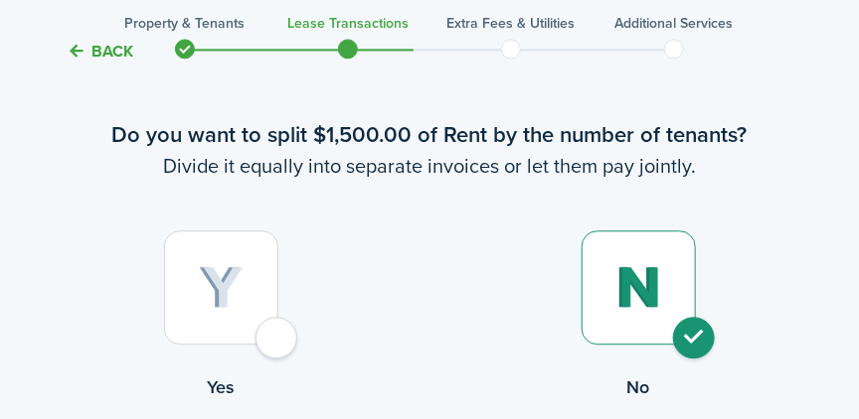
radio input "true"
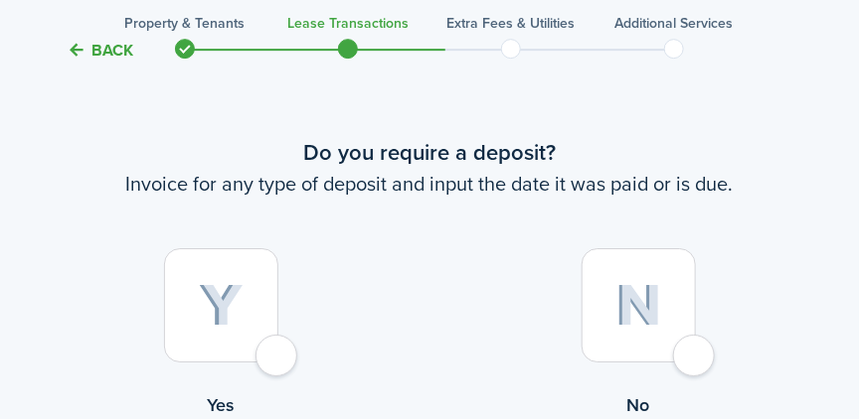
scroll to position [1592, 0]
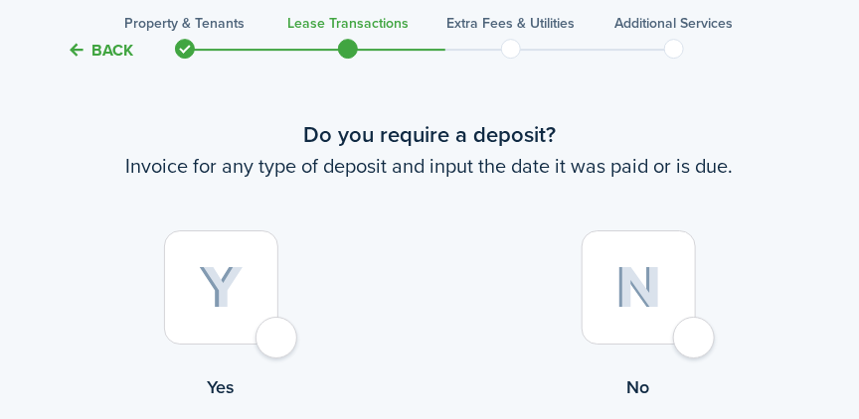
click at [278, 342] on div at bounding box center [221, 288] width 114 height 114
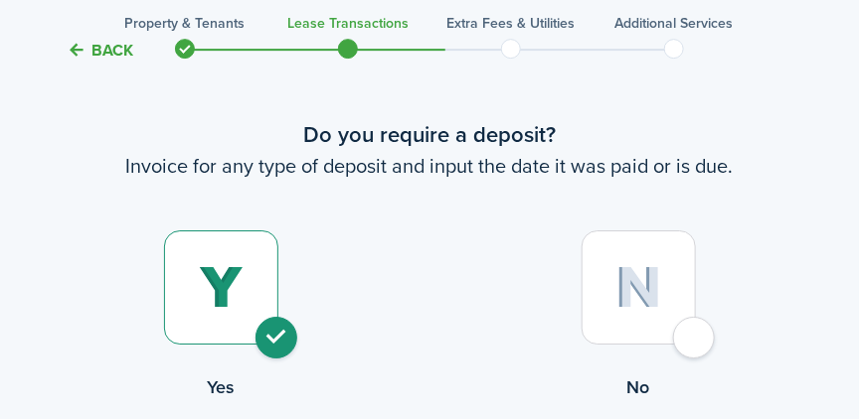
radio input "true"
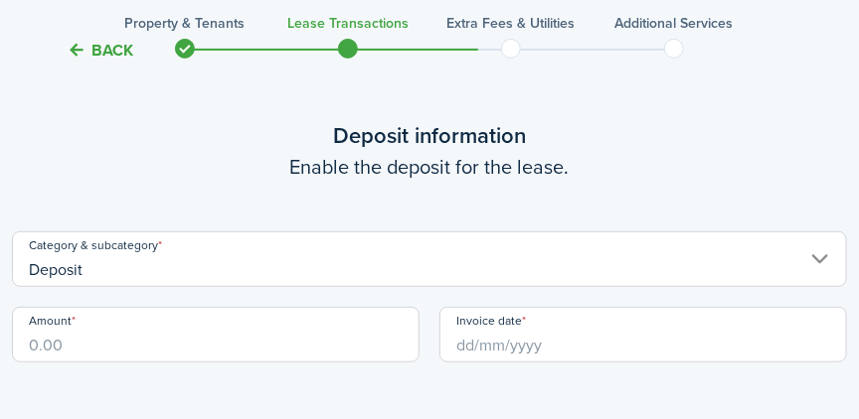
scroll to position [2058, 0]
click at [308, 339] on input "Amount" at bounding box center [215, 334] width 407 height 56
click at [534, 355] on input "Invoice date" at bounding box center [642, 334] width 407 height 56
type input "$2,175.00"
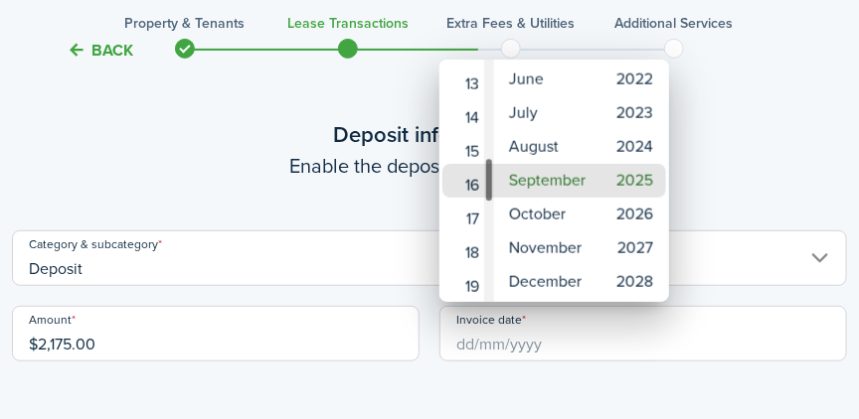
drag, startPoint x: 492, startPoint y: 199, endPoint x: 488, endPoint y: 163, distance: 36.0
click at [488, 163] on div "Day" at bounding box center [489, 180] width 10 height 46
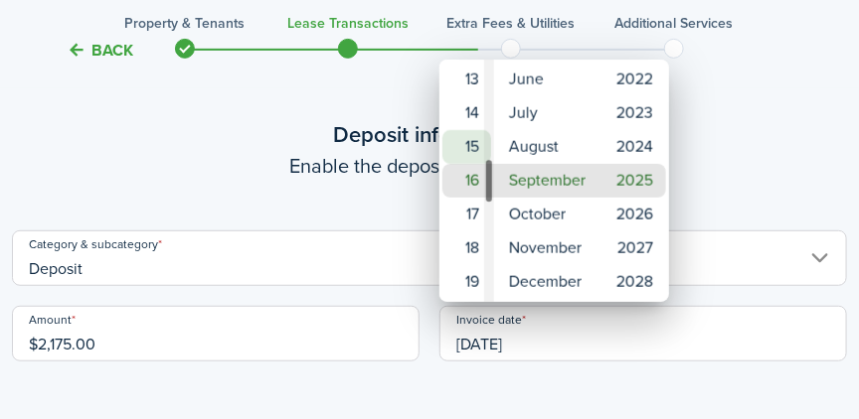
click at [472, 145] on mbsc-wheel-item "15" at bounding box center [466, 147] width 49 height 34
type input "[DATE]"
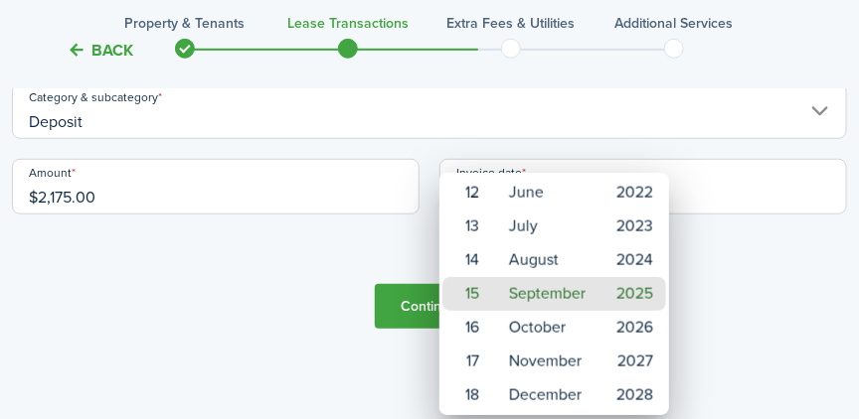
scroll to position [2209, 0]
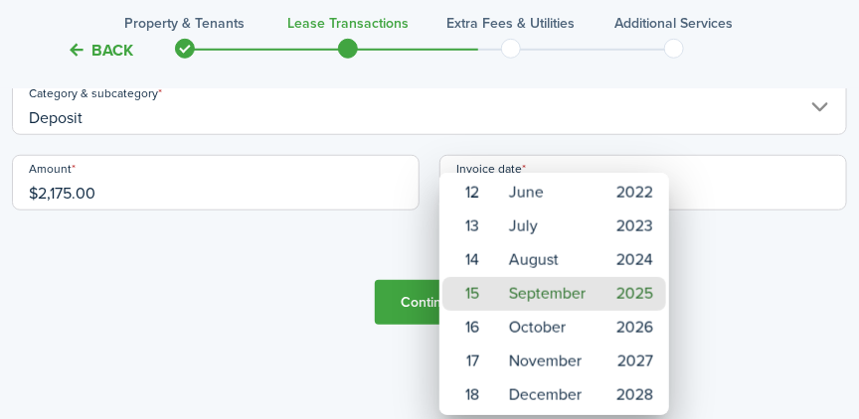
click at [415, 317] on div at bounding box center [429, 209] width 1177 height 737
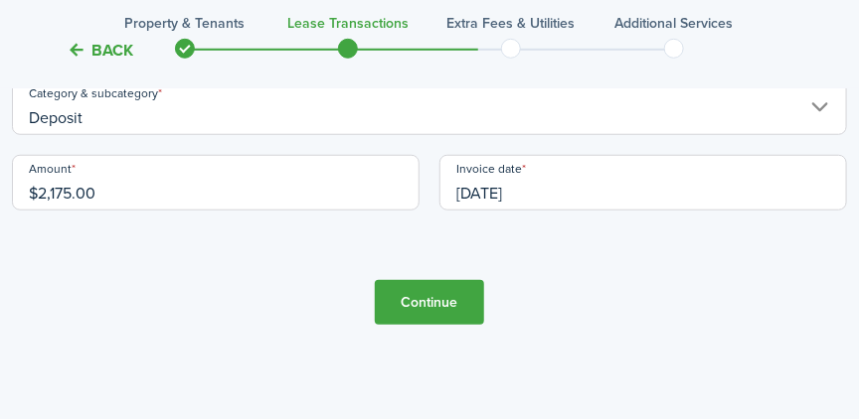
click at [415, 317] on button "Continue" at bounding box center [429, 302] width 109 height 45
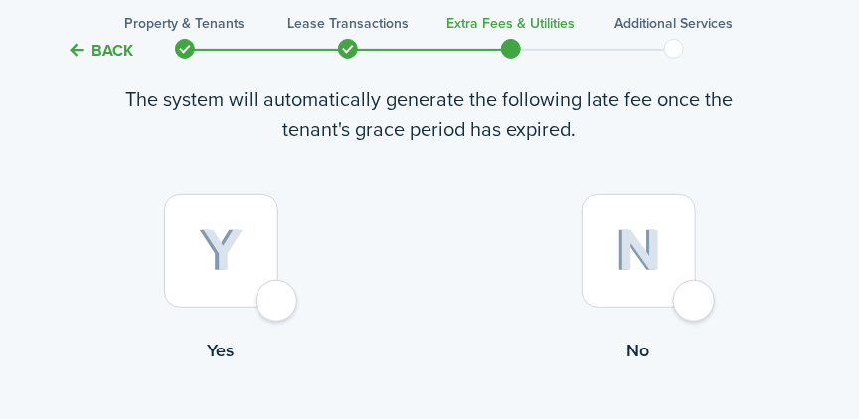
scroll to position [149, 0]
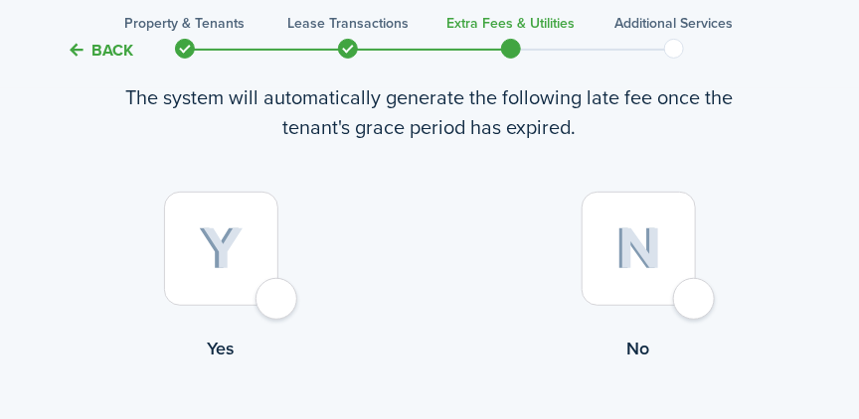
click at [278, 306] on div at bounding box center [221, 249] width 114 height 114
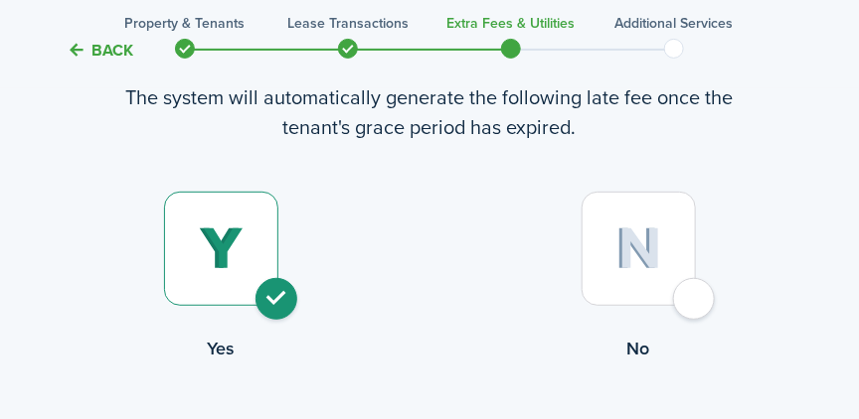
radio input "true"
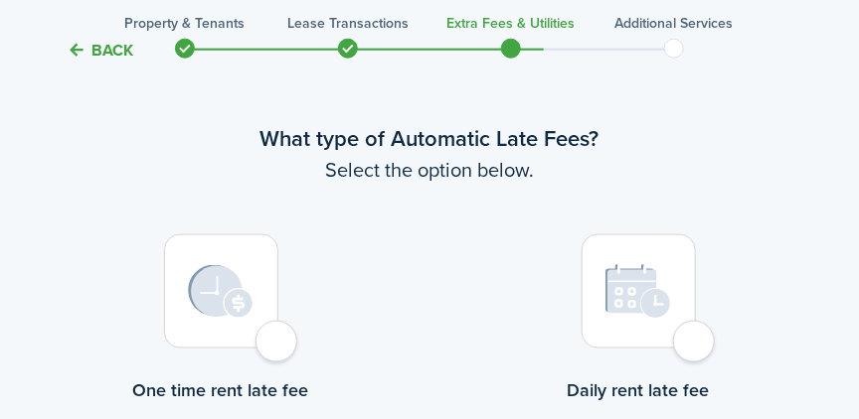
scroll to position [576, 0]
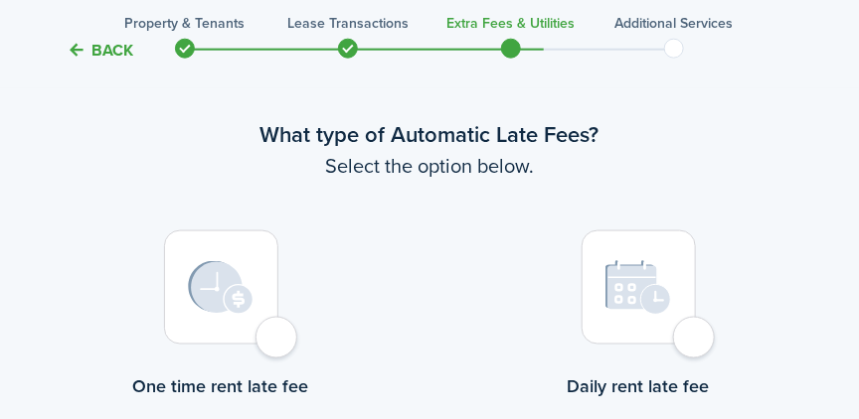
click at [278, 344] on div at bounding box center [221, 288] width 114 height 114
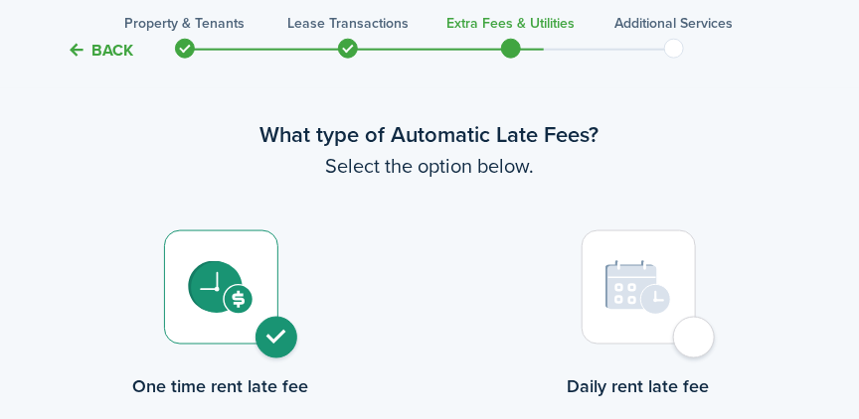
radio input "true"
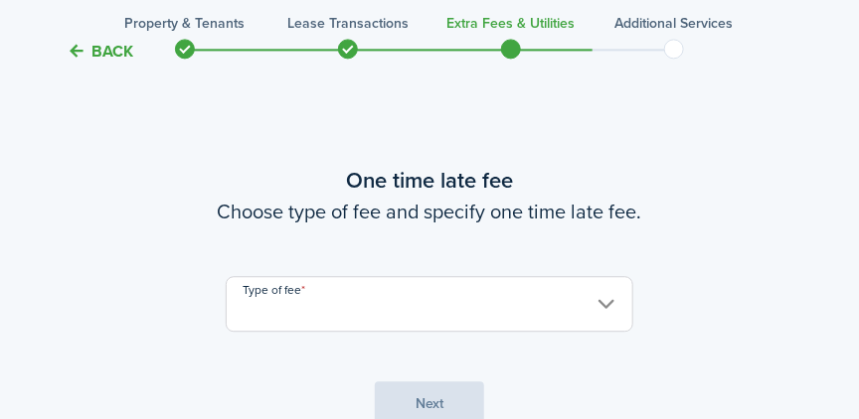
scroll to position [1118, 0]
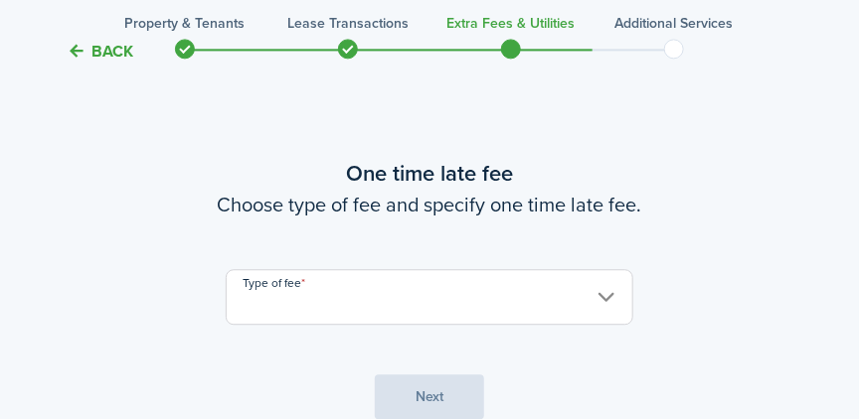
click at [401, 289] on input "Type of fee" at bounding box center [429, 297] width 407 height 56
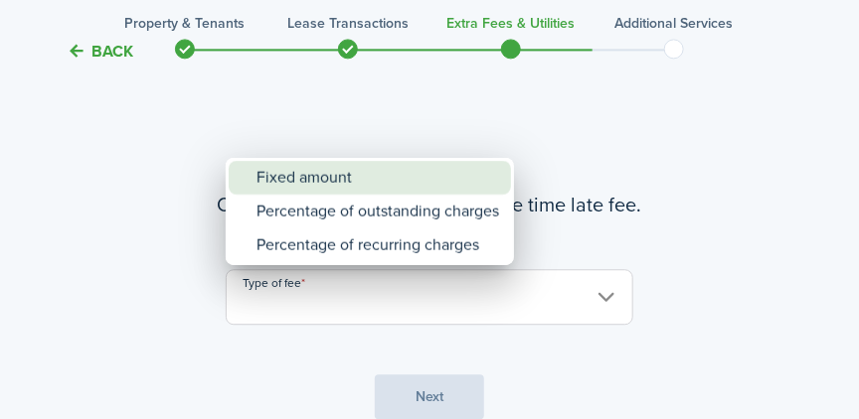
click at [323, 183] on div "Fixed amount" at bounding box center [377, 178] width 243 height 34
type input "Fixed amount"
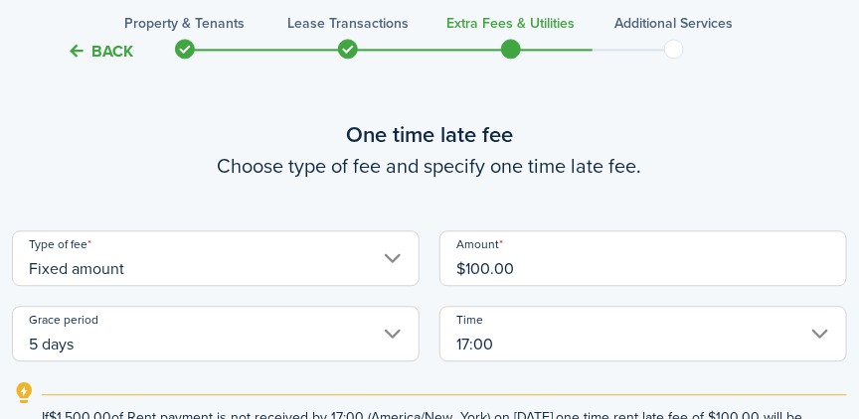
click at [498, 273] on input "$100.00" at bounding box center [642, 259] width 407 height 56
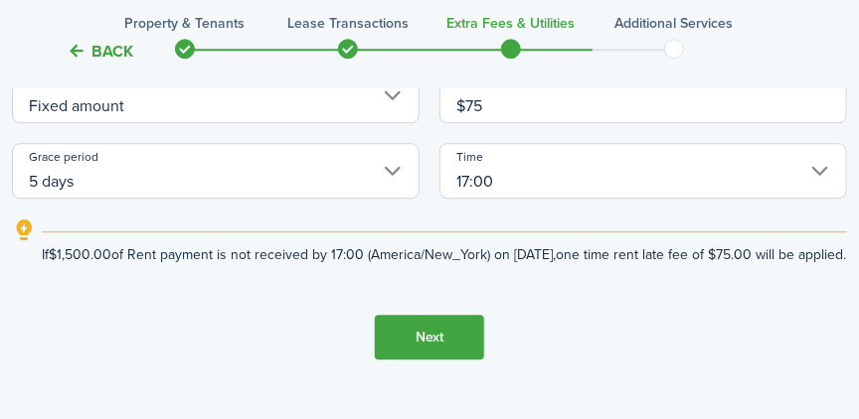
scroll to position [1298, 0]
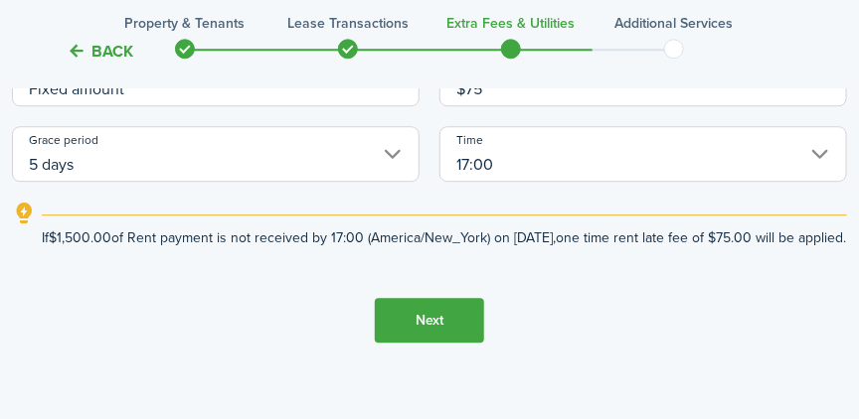
type input "$75.00"
click at [412, 343] on button "Next" at bounding box center [429, 320] width 109 height 45
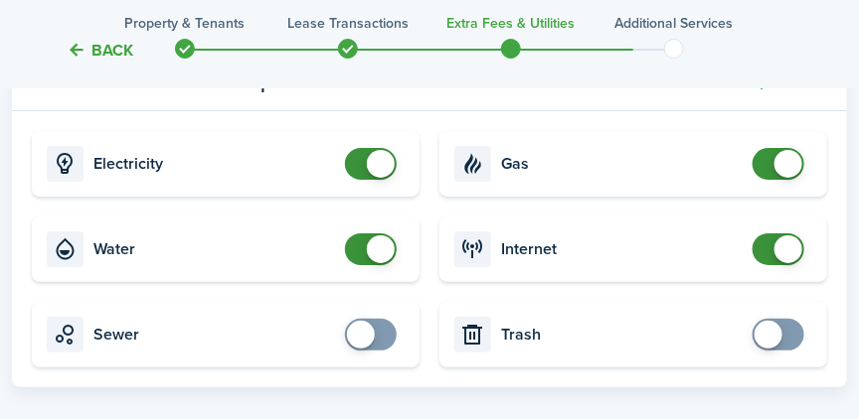
scroll to position [1847, 0]
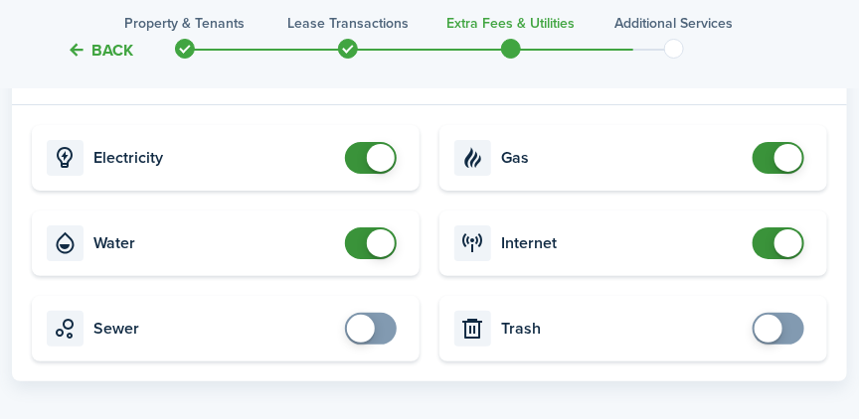
checkbox input "false"
click at [768, 259] on span at bounding box center [778, 244] width 20 height 32
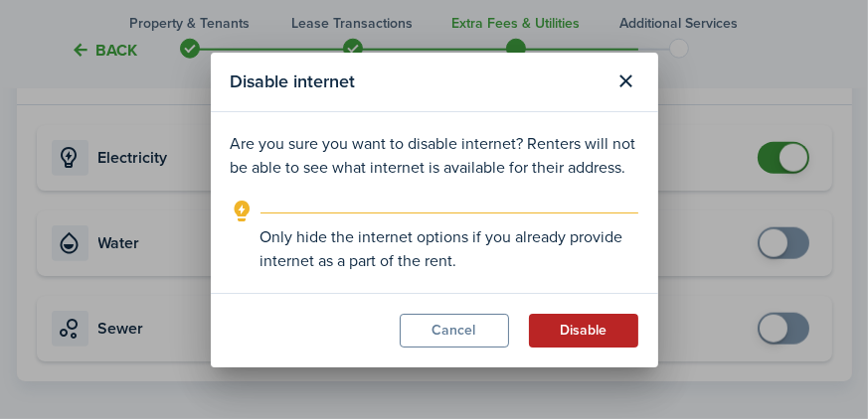
click at [570, 329] on button "Disable" at bounding box center [583, 331] width 109 height 34
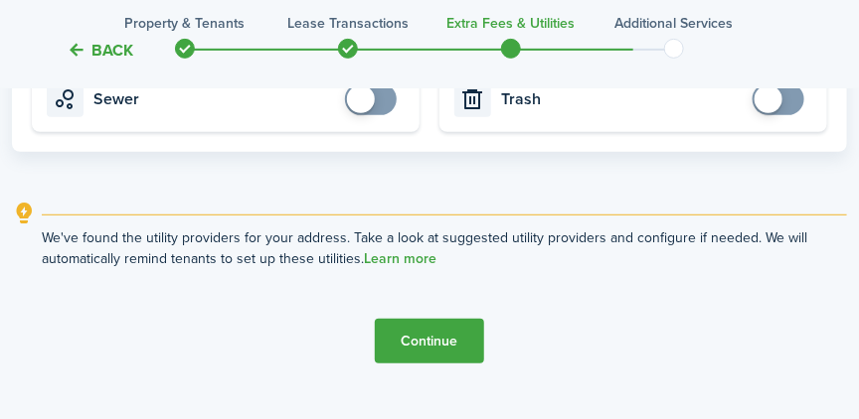
scroll to position [2085, 0]
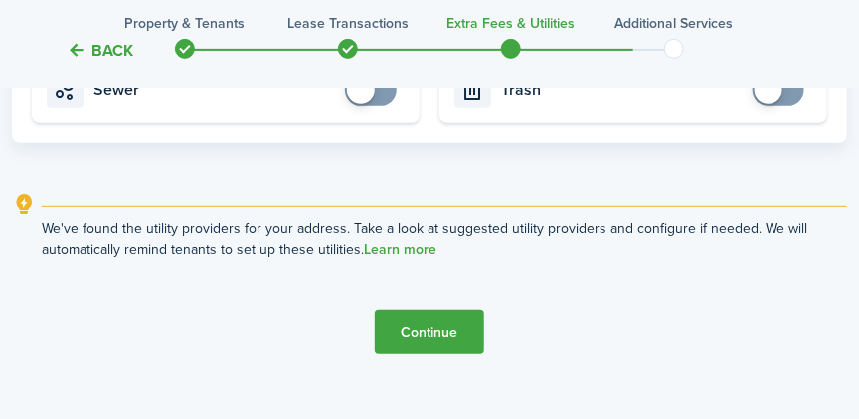
click at [424, 355] on button "Continue" at bounding box center [429, 332] width 109 height 45
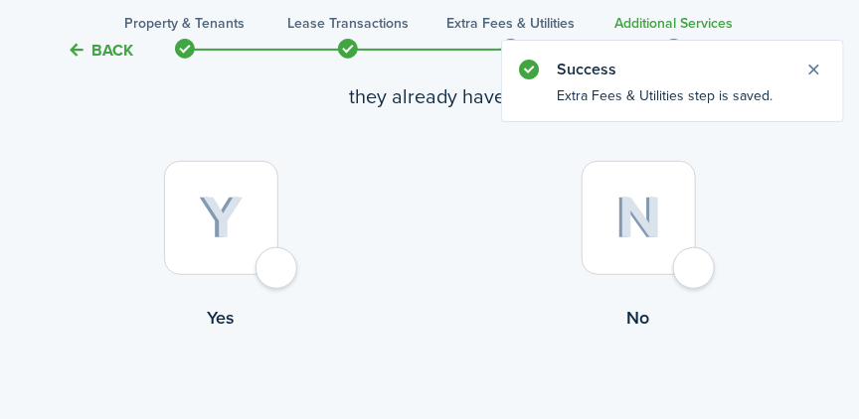
scroll to position [188, 0]
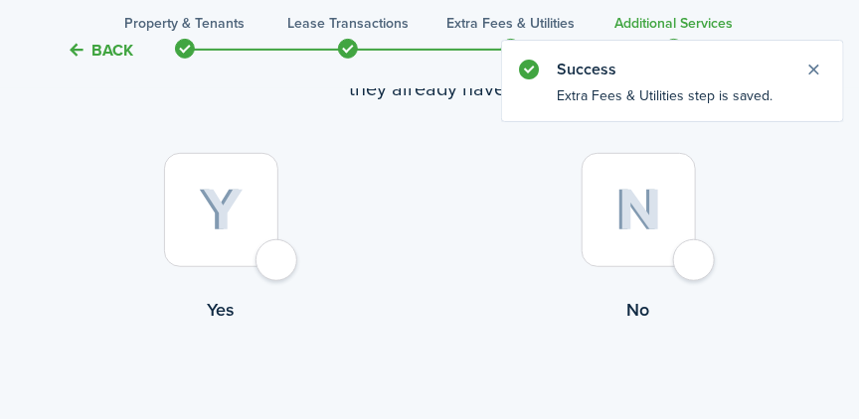
click at [694, 251] on div at bounding box center [638, 210] width 114 height 114
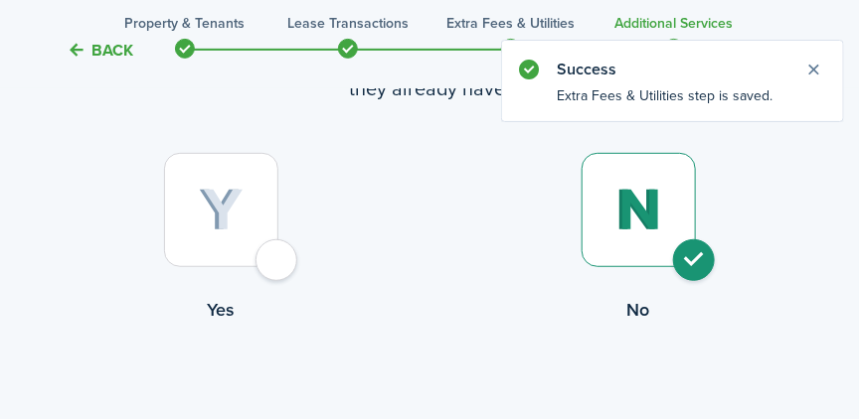
radio input "true"
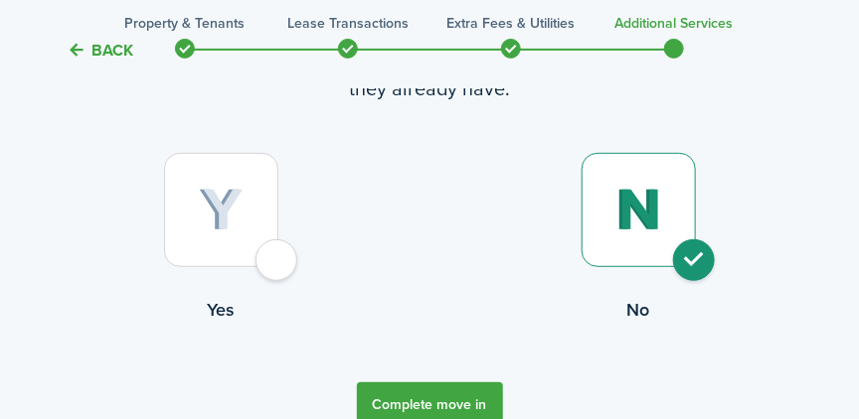
click at [437, 407] on button "Complete move in" at bounding box center [430, 405] width 146 height 45
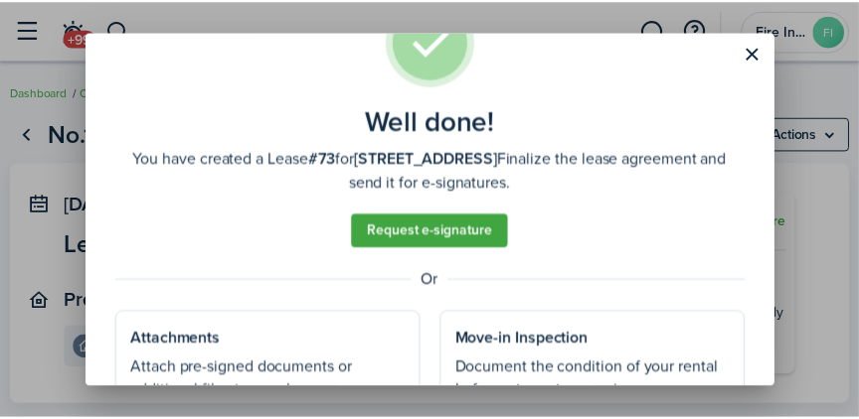
scroll to position [206, 0]
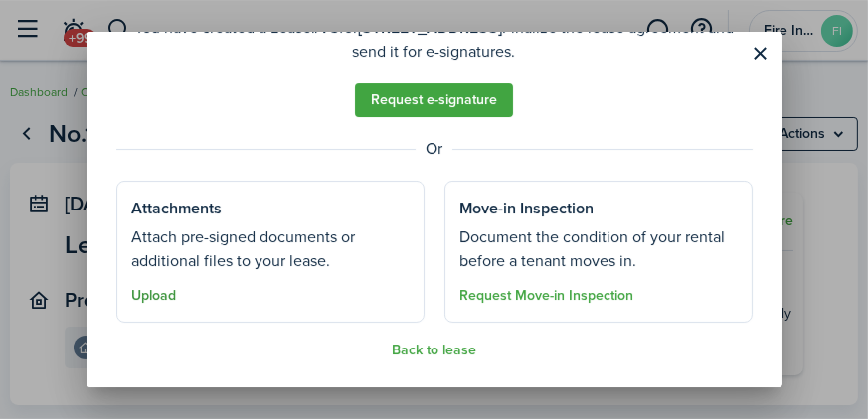
click at [163, 298] on button "Upload" at bounding box center [154, 296] width 45 height 16
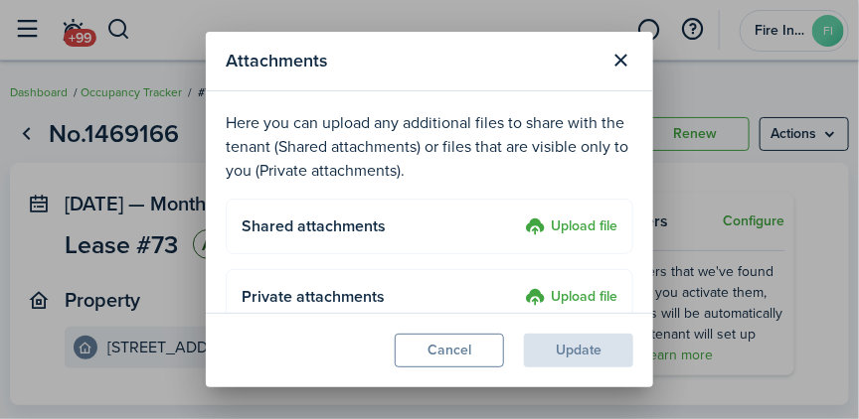
click at [566, 233] on label "Upload file" at bounding box center [571, 228] width 92 height 24
click at [518, 216] on input "Upload file" at bounding box center [518, 216] width 0 height 0
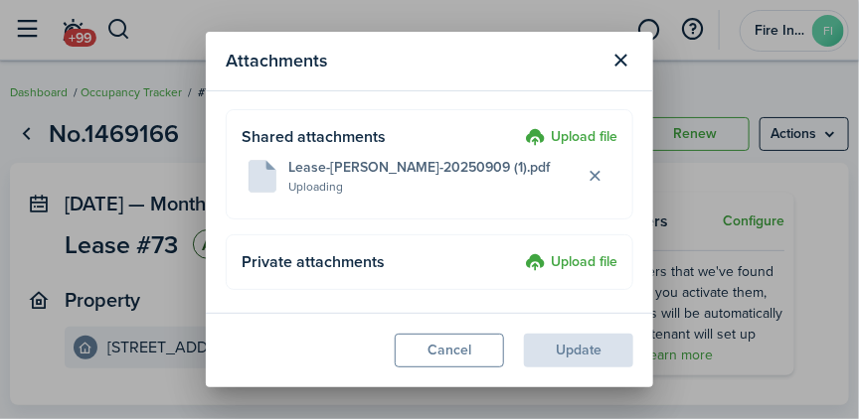
scroll to position [100, 0]
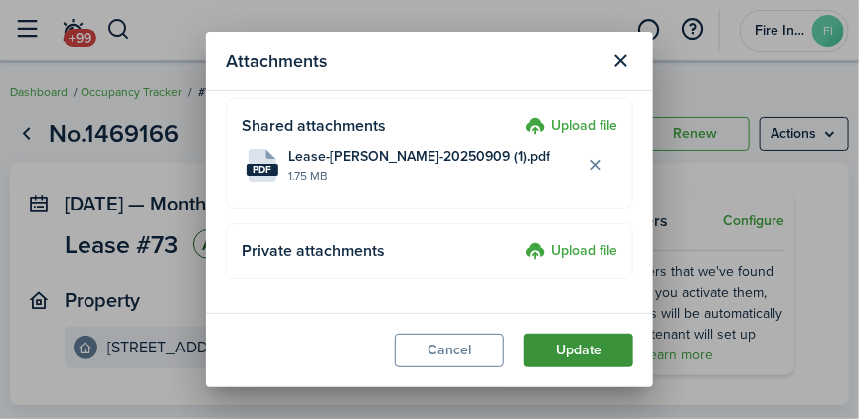
click at [585, 347] on button "Update" at bounding box center [578, 351] width 109 height 34
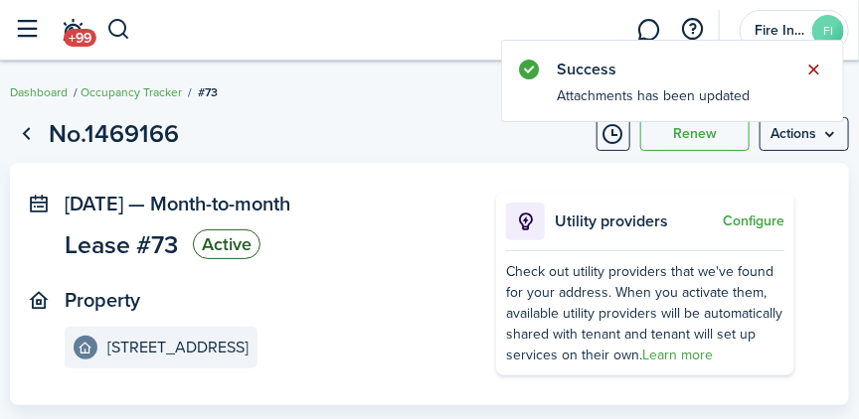
click at [813, 69] on button "Close notify" at bounding box center [814, 70] width 28 height 28
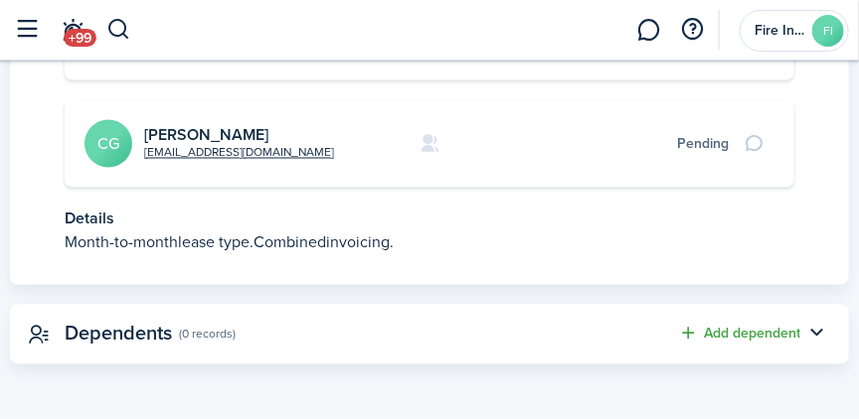
scroll to position [809, 0]
